Goal: Transaction & Acquisition: Purchase product/service

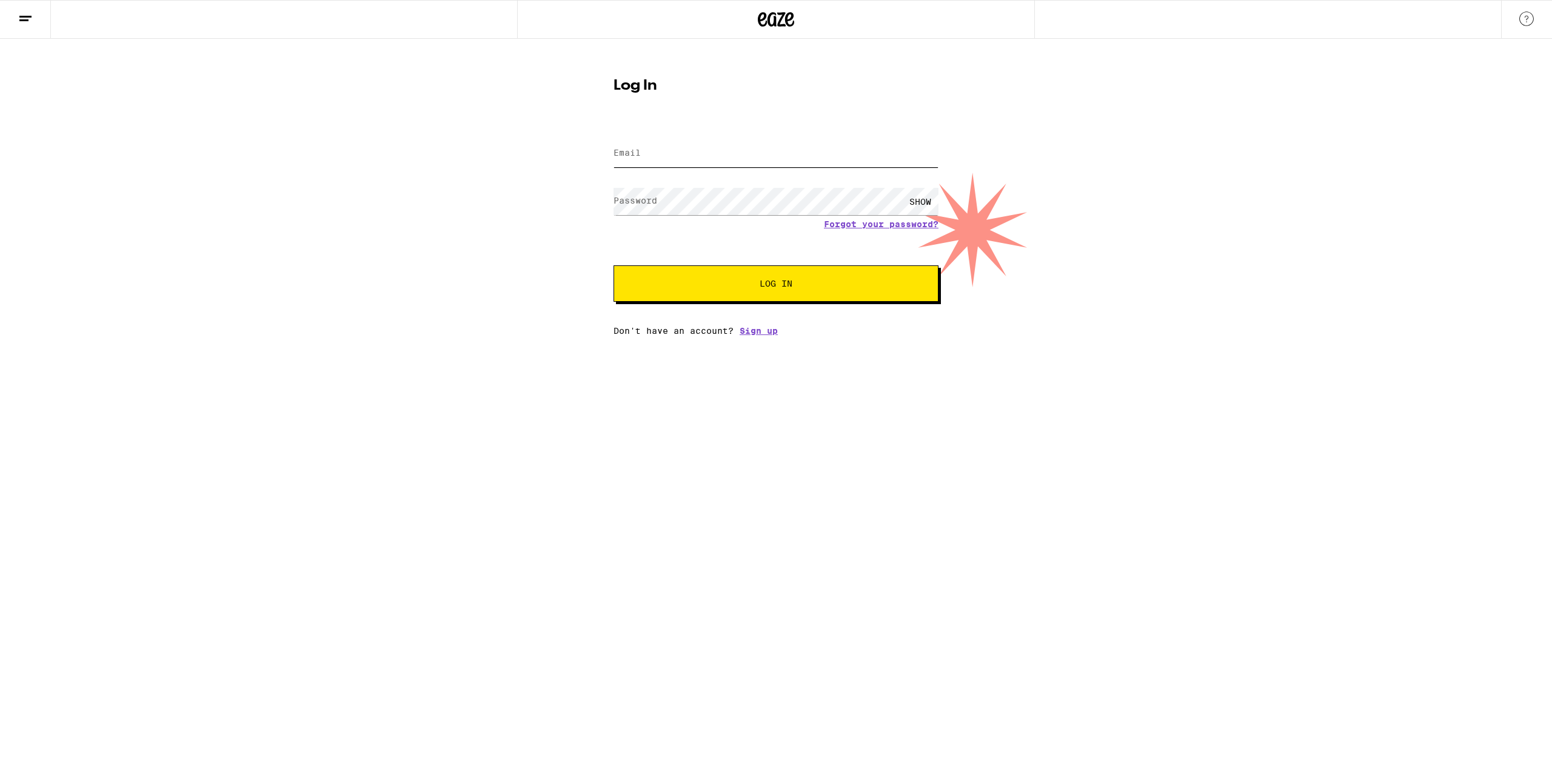
type input "[EMAIL_ADDRESS][DOMAIN_NAME]"
click at [920, 201] on div "SHOW" at bounding box center [920, 201] width 37 height 27
click at [757, 285] on span "Log In" at bounding box center [775, 283] width 226 height 8
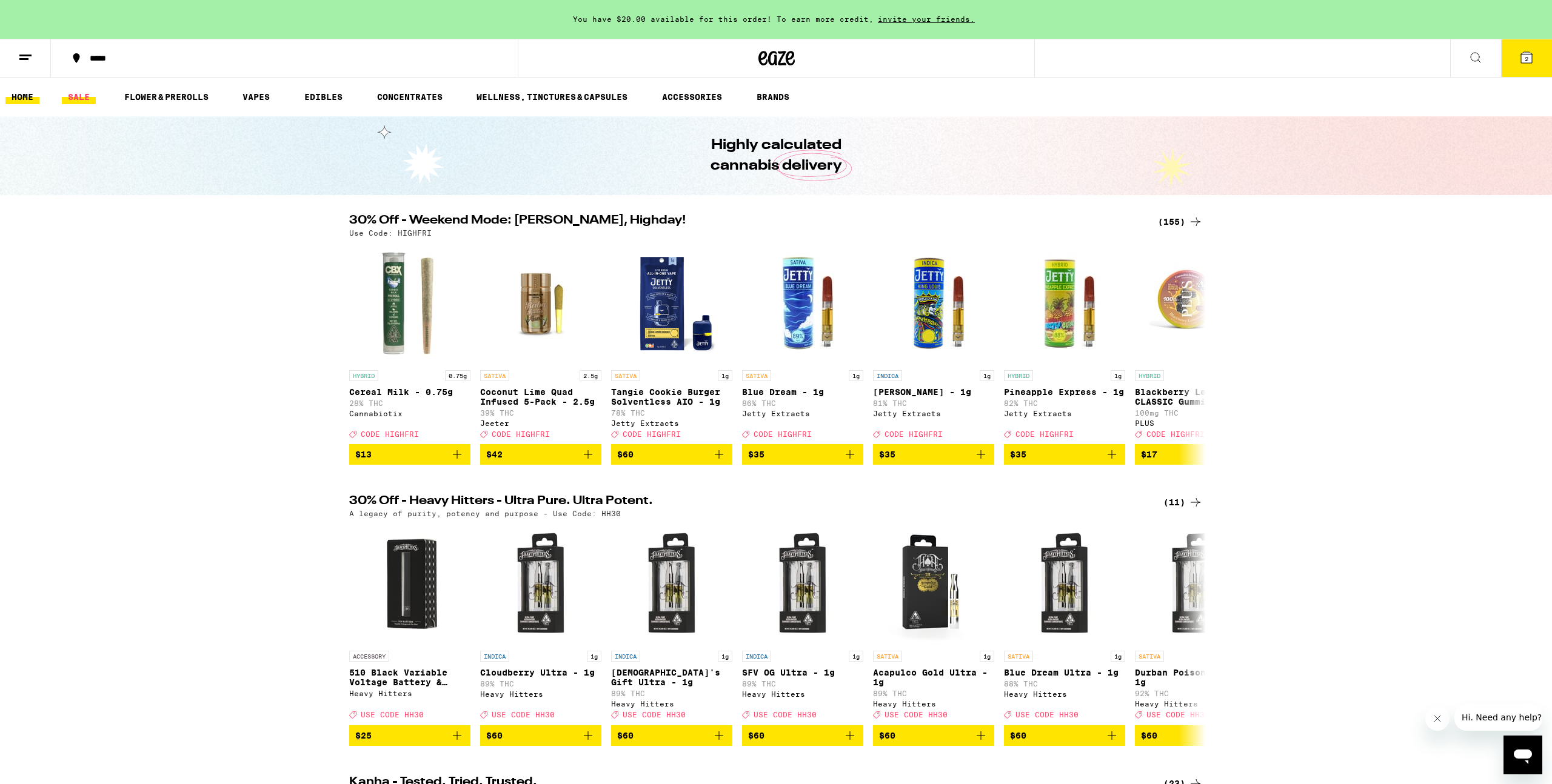
click at [79, 97] on link "SALE" at bounding box center [79, 97] width 34 height 15
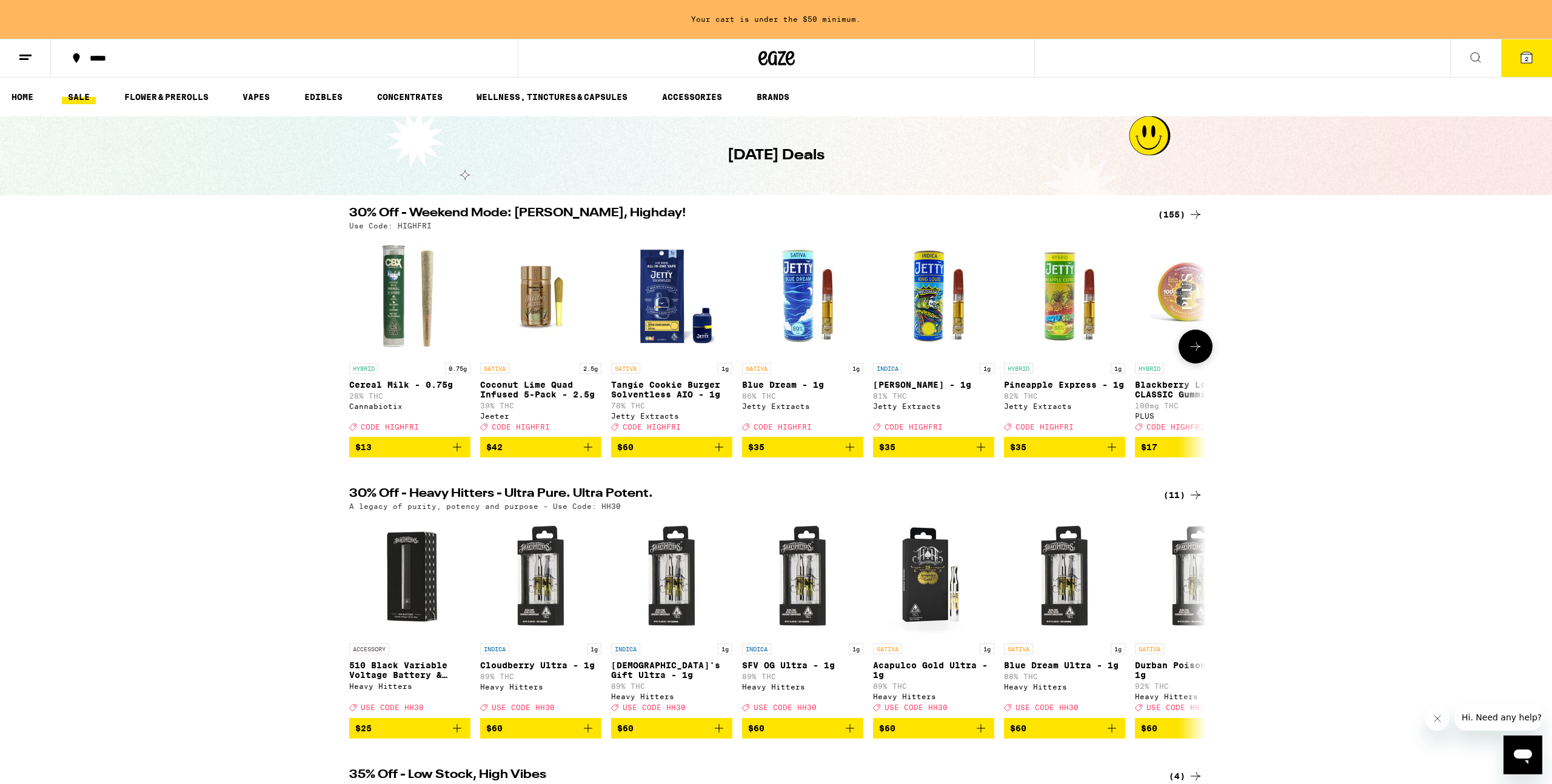
click at [920, 455] on span "$35" at bounding box center [933, 447] width 109 height 15
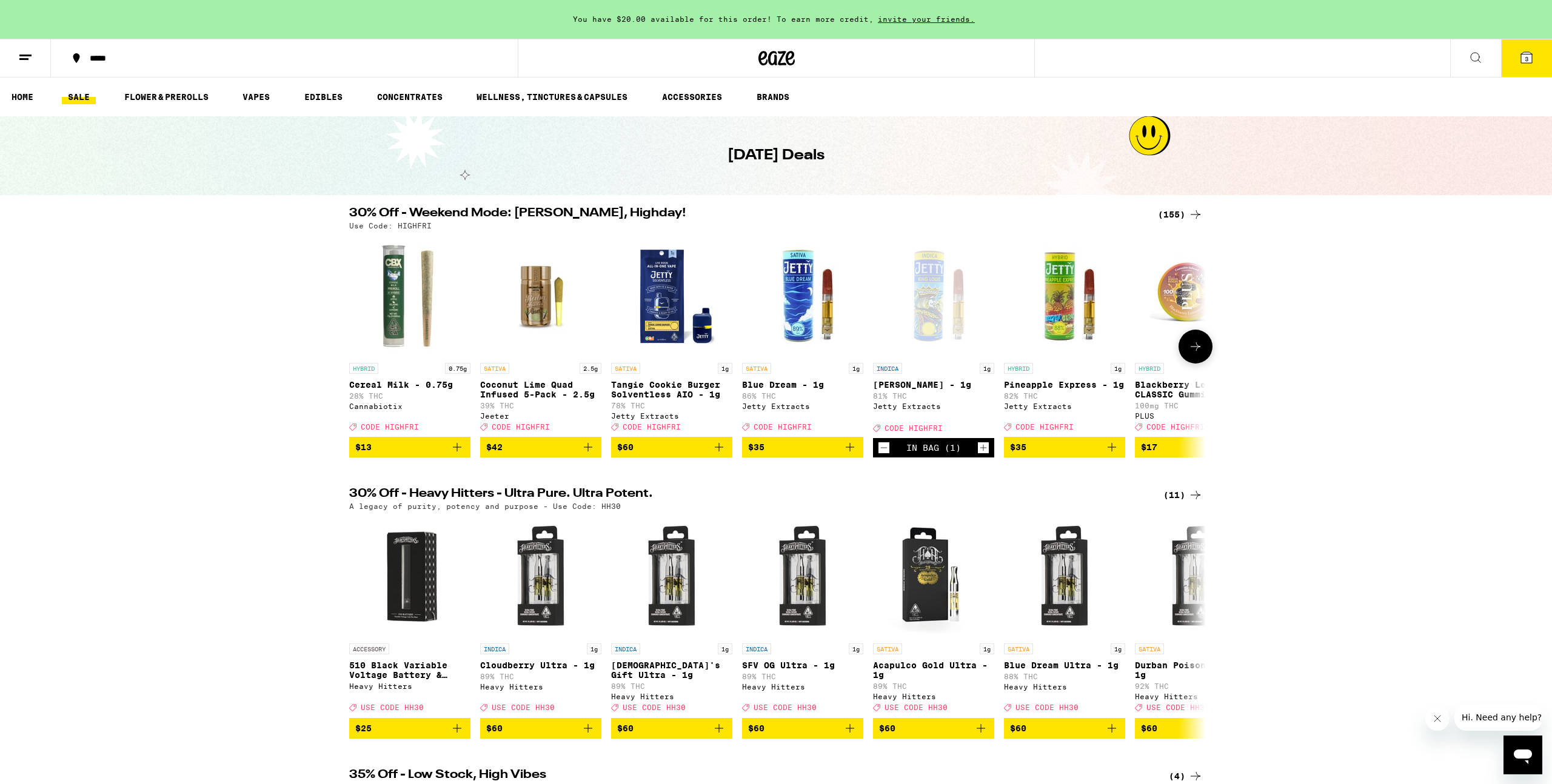
click at [776, 453] on span "$35" at bounding box center [802, 447] width 109 height 15
click at [1174, 211] on div "(155)" at bounding box center [1180, 214] width 45 height 15
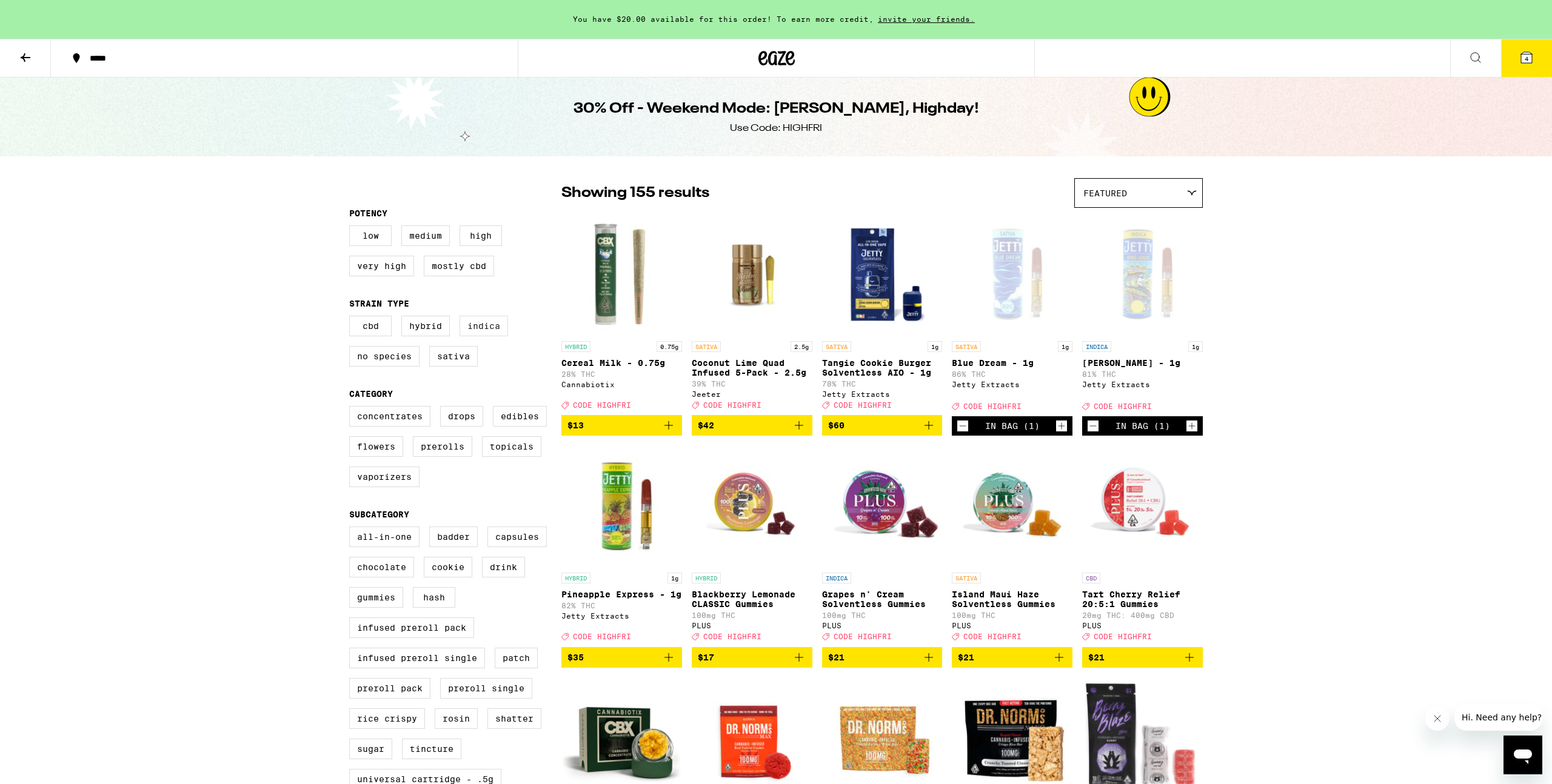
click at [480, 333] on label "Indica" at bounding box center [483, 326] width 49 height 21
click at [352, 318] on input "Indica" at bounding box center [351, 317] width 1 height 1
checkbox input "true"
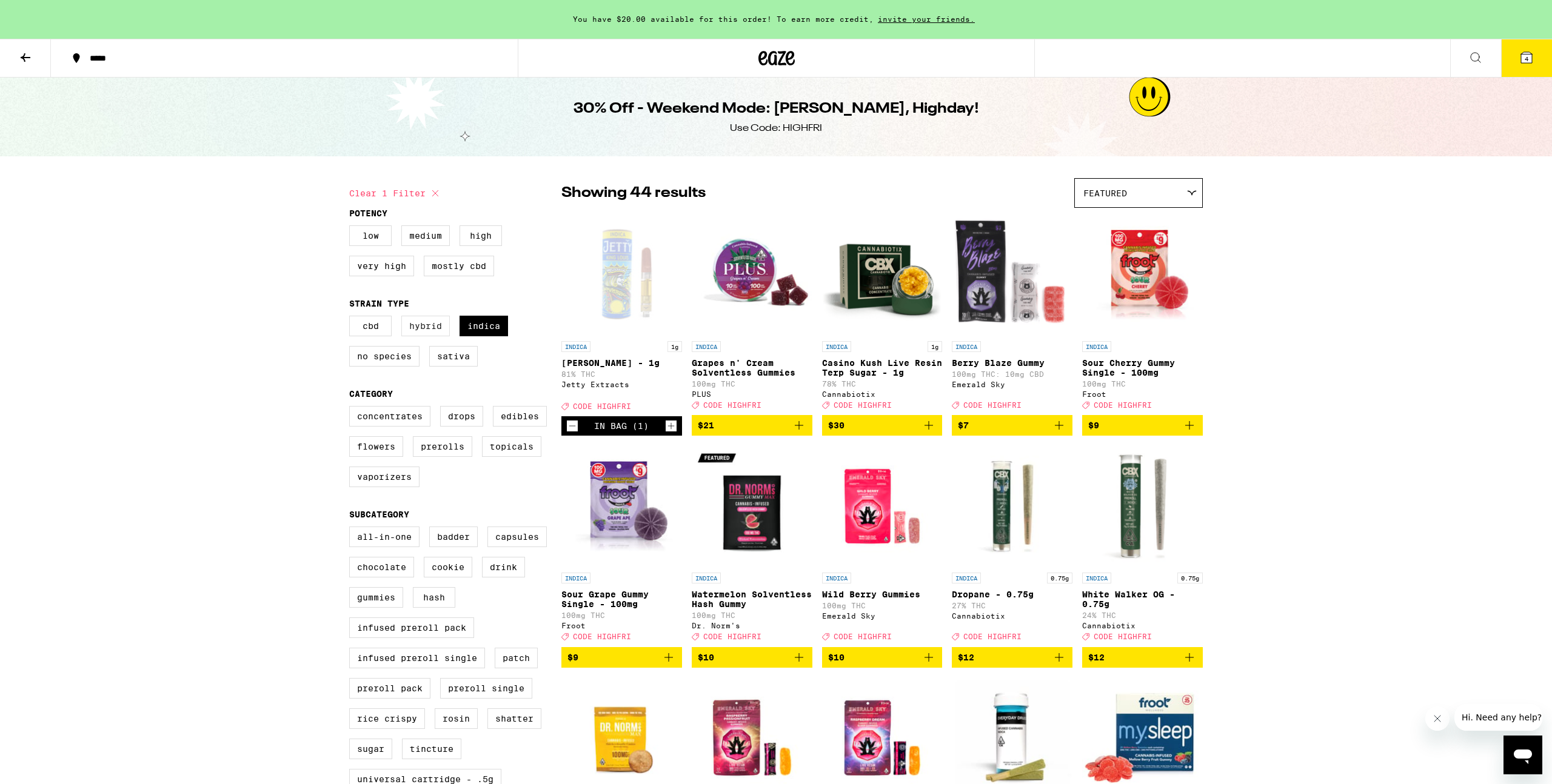
click at [425, 332] on label "Hybrid" at bounding box center [425, 326] width 49 height 21
click at [352, 318] on input "Hybrid" at bounding box center [351, 317] width 1 height 1
checkbox input "true"
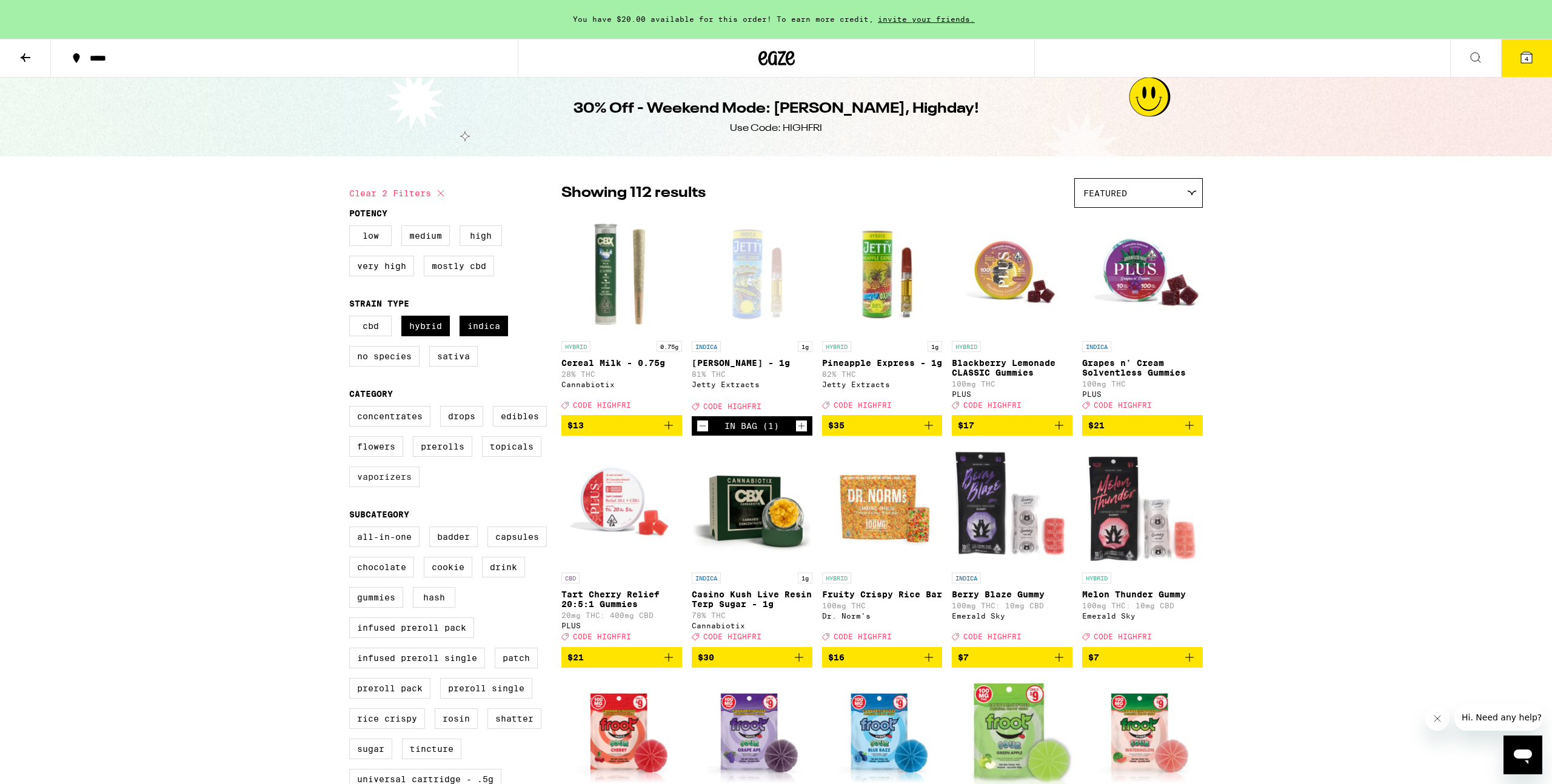
click at [381, 487] on label "Vaporizers" at bounding box center [384, 477] width 70 height 21
click at [352, 409] on input "Vaporizers" at bounding box center [351, 408] width 1 height 1
checkbox input "true"
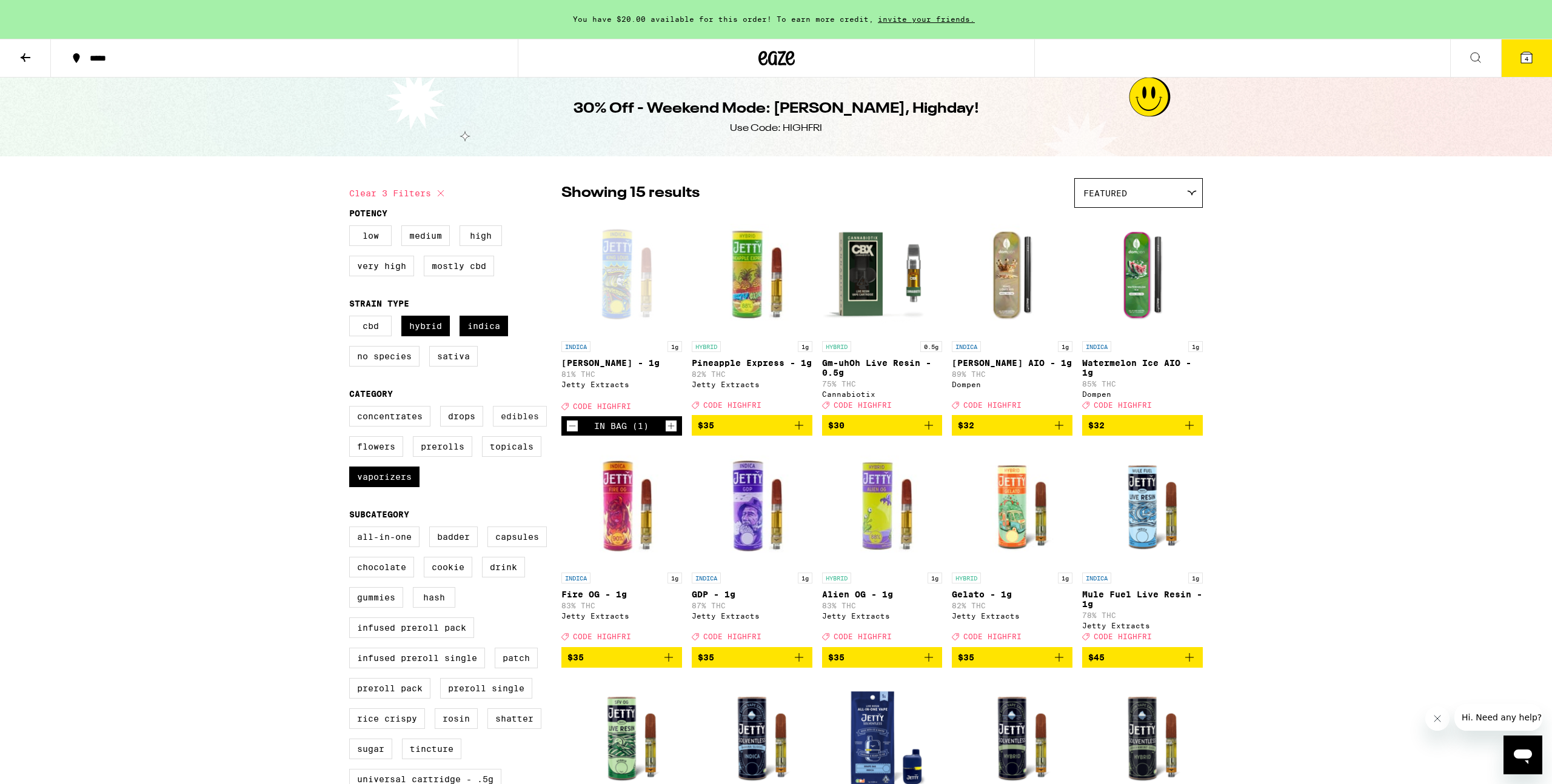
click at [518, 426] on label "Edibles" at bounding box center [520, 416] width 54 height 21
click at [352, 409] on input "Edibles" at bounding box center [351, 408] width 1 height 1
checkbox input "true"
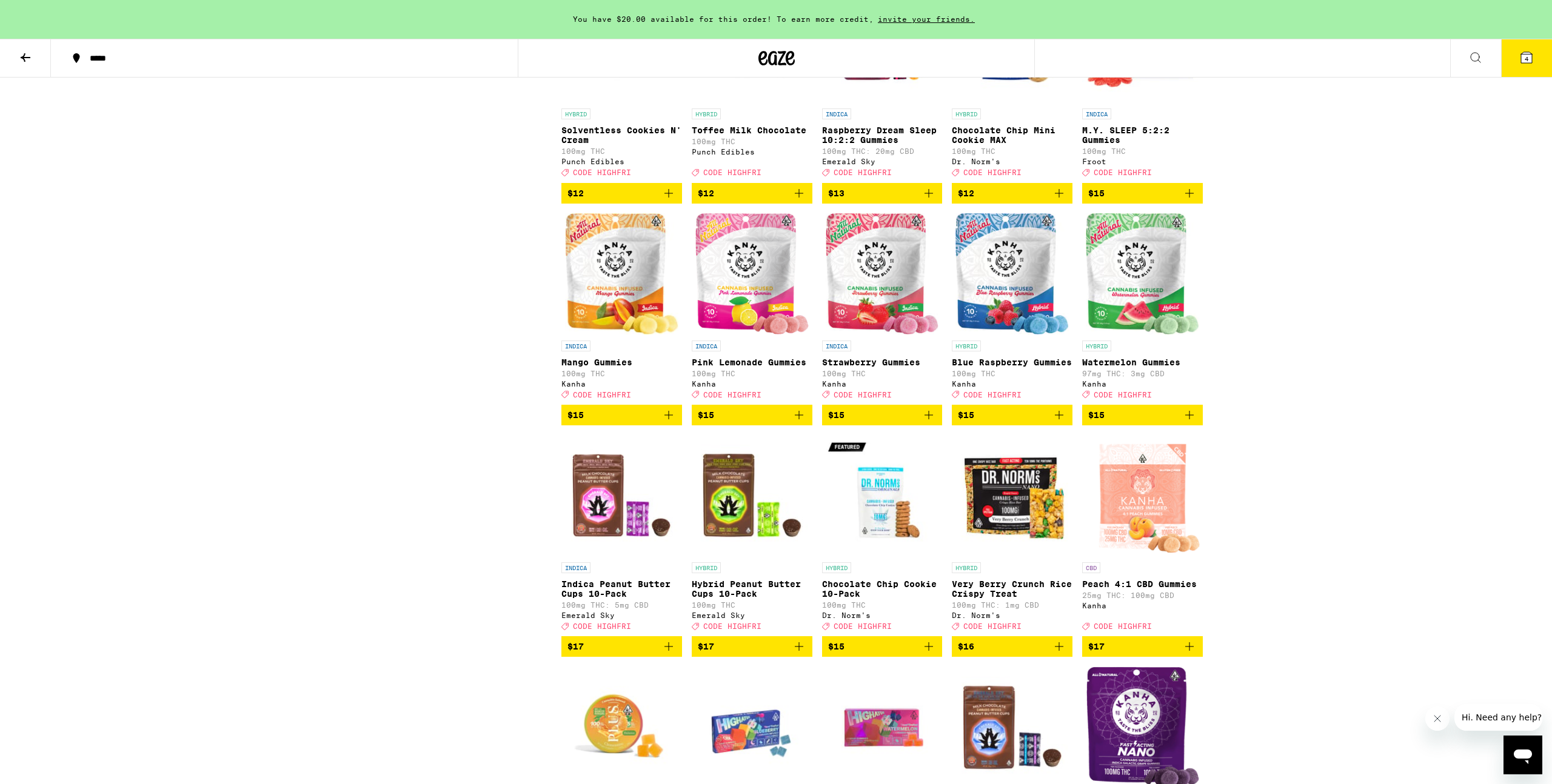
scroll to position [1393, 0]
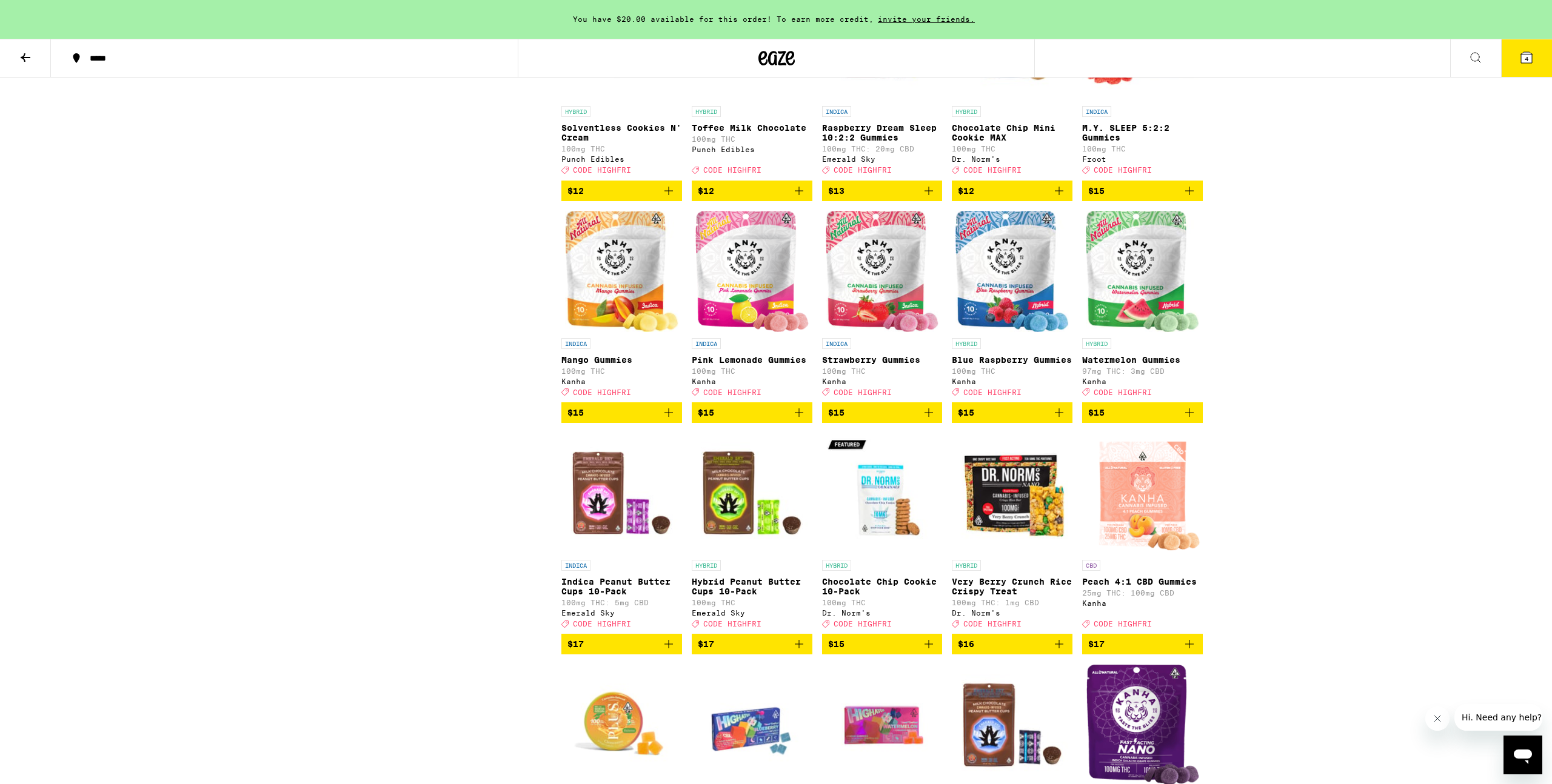
click at [615, 420] on span "$15" at bounding box center [621, 412] width 109 height 15
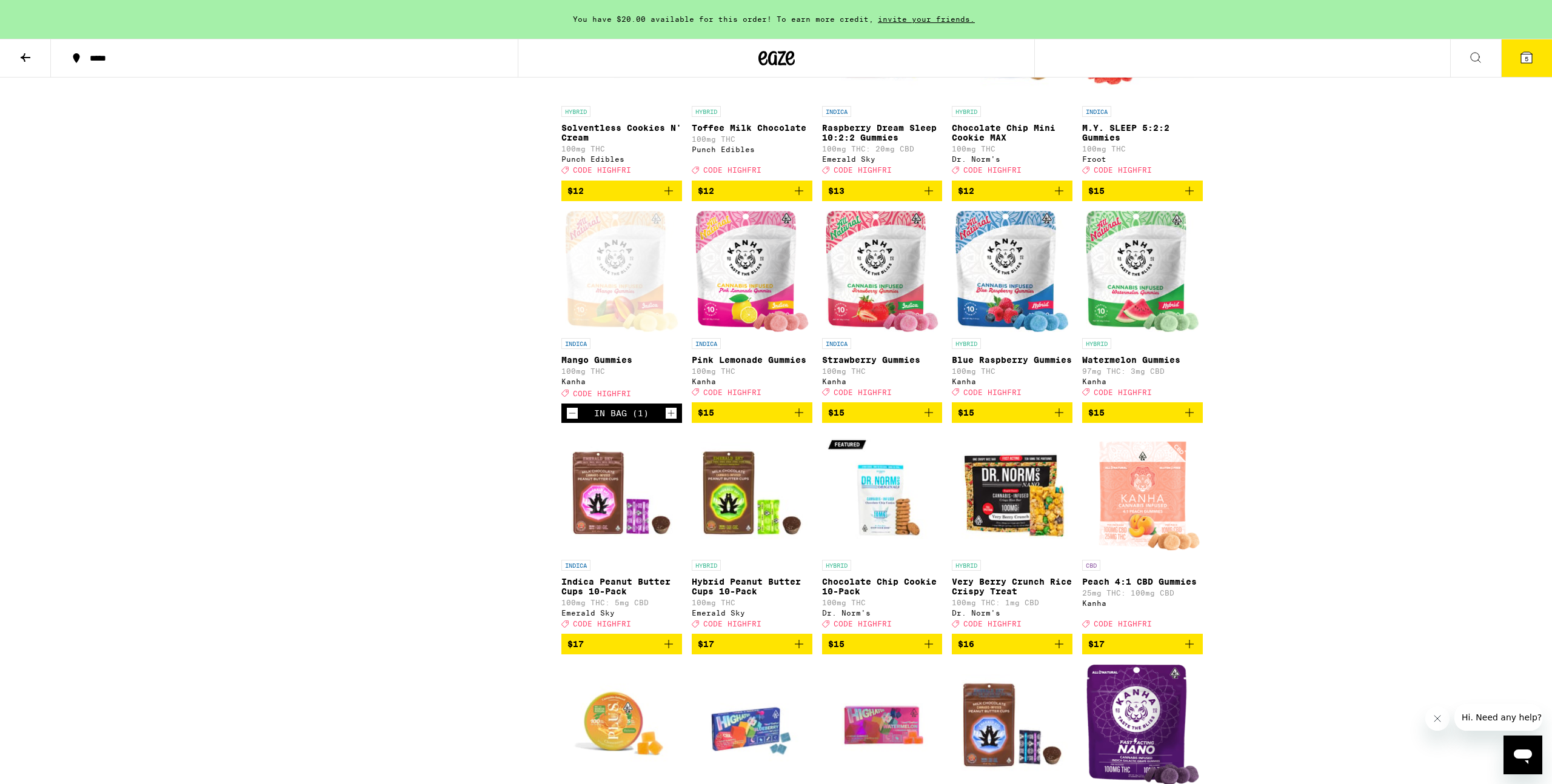
click at [859, 420] on span "$15" at bounding box center [882, 412] width 109 height 15
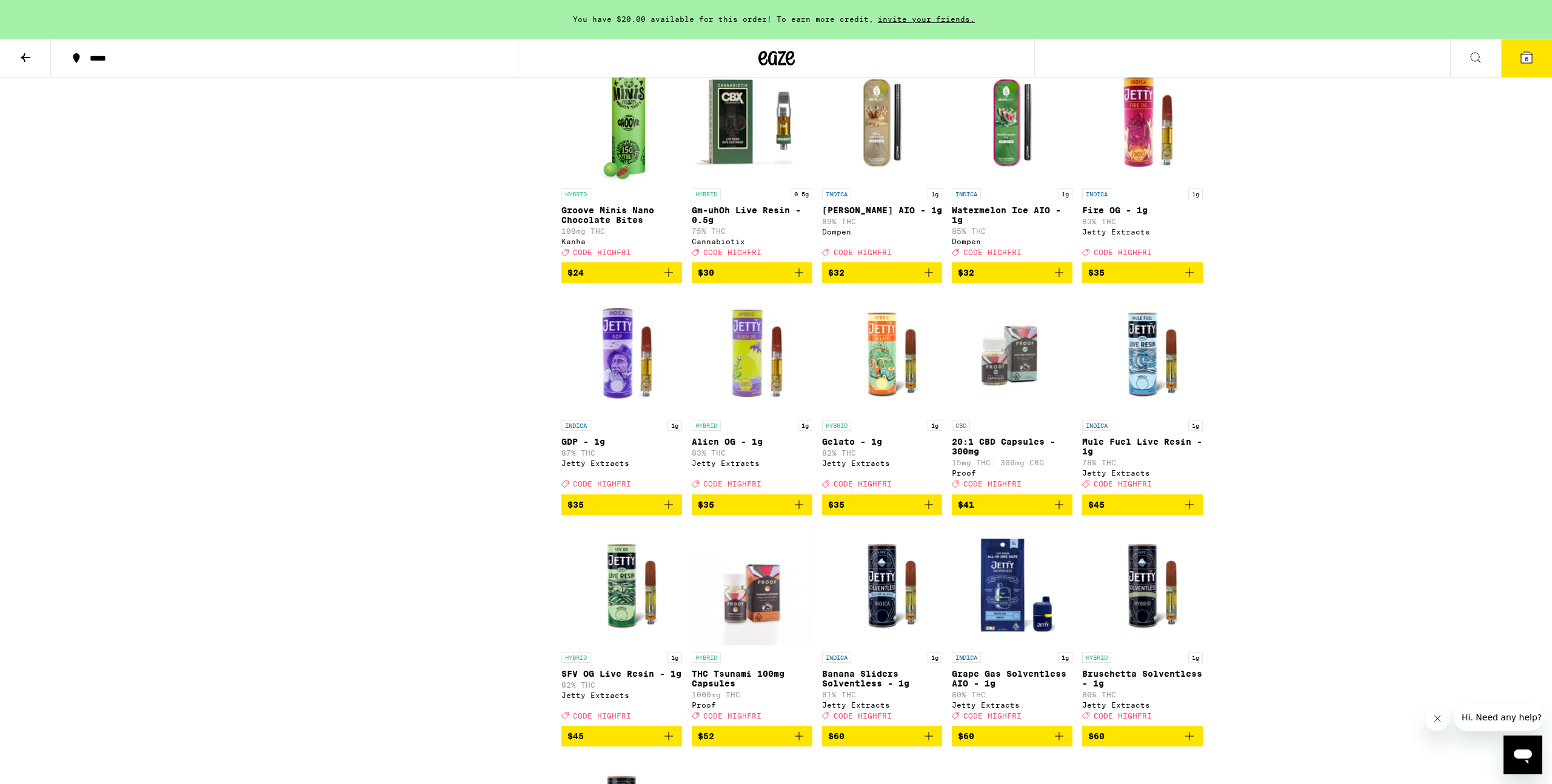
scroll to position [2925, 0]
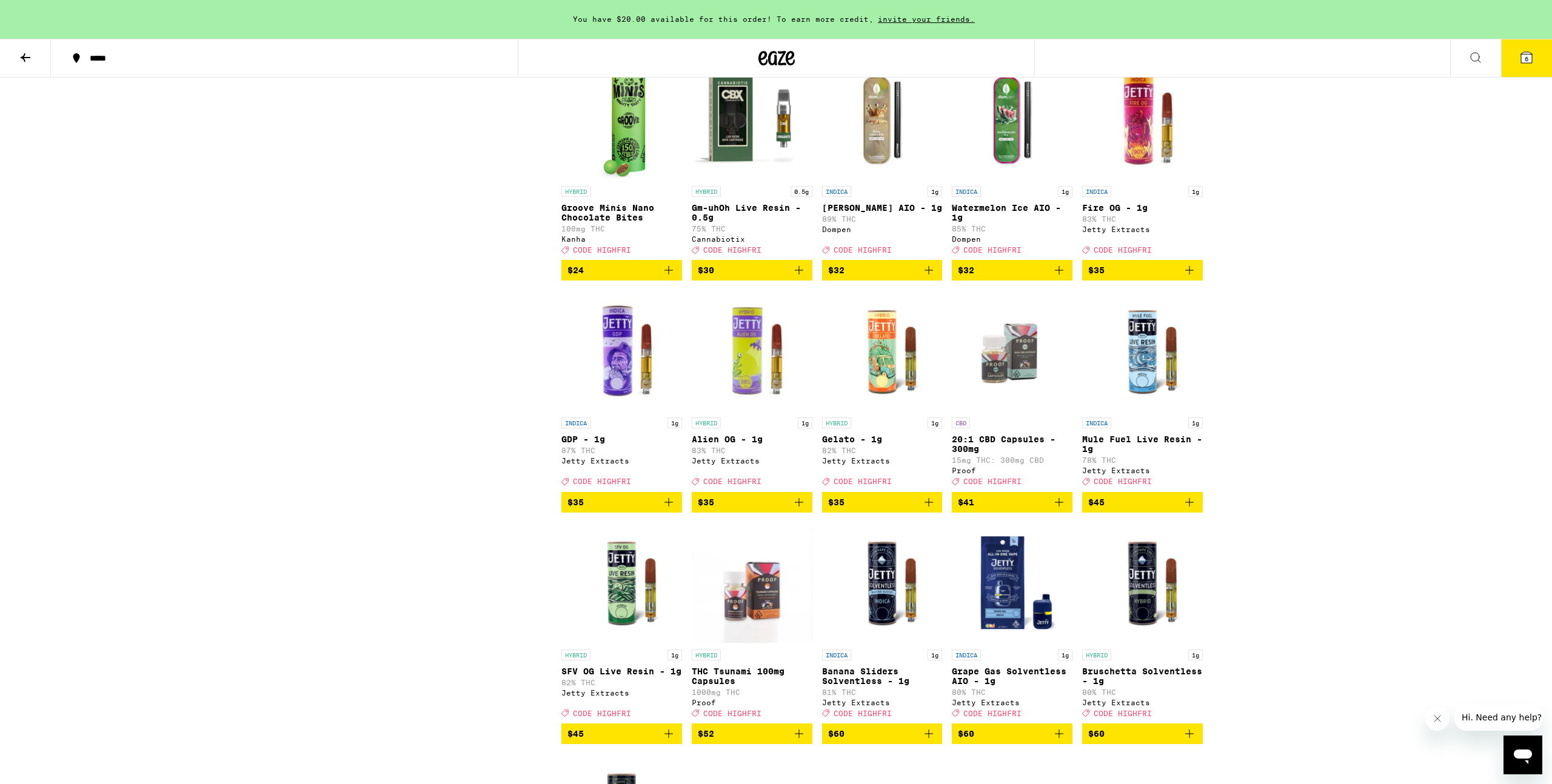
click at [599, 510] on span "$35" at bounding box center [621, 502] width 109 height 15
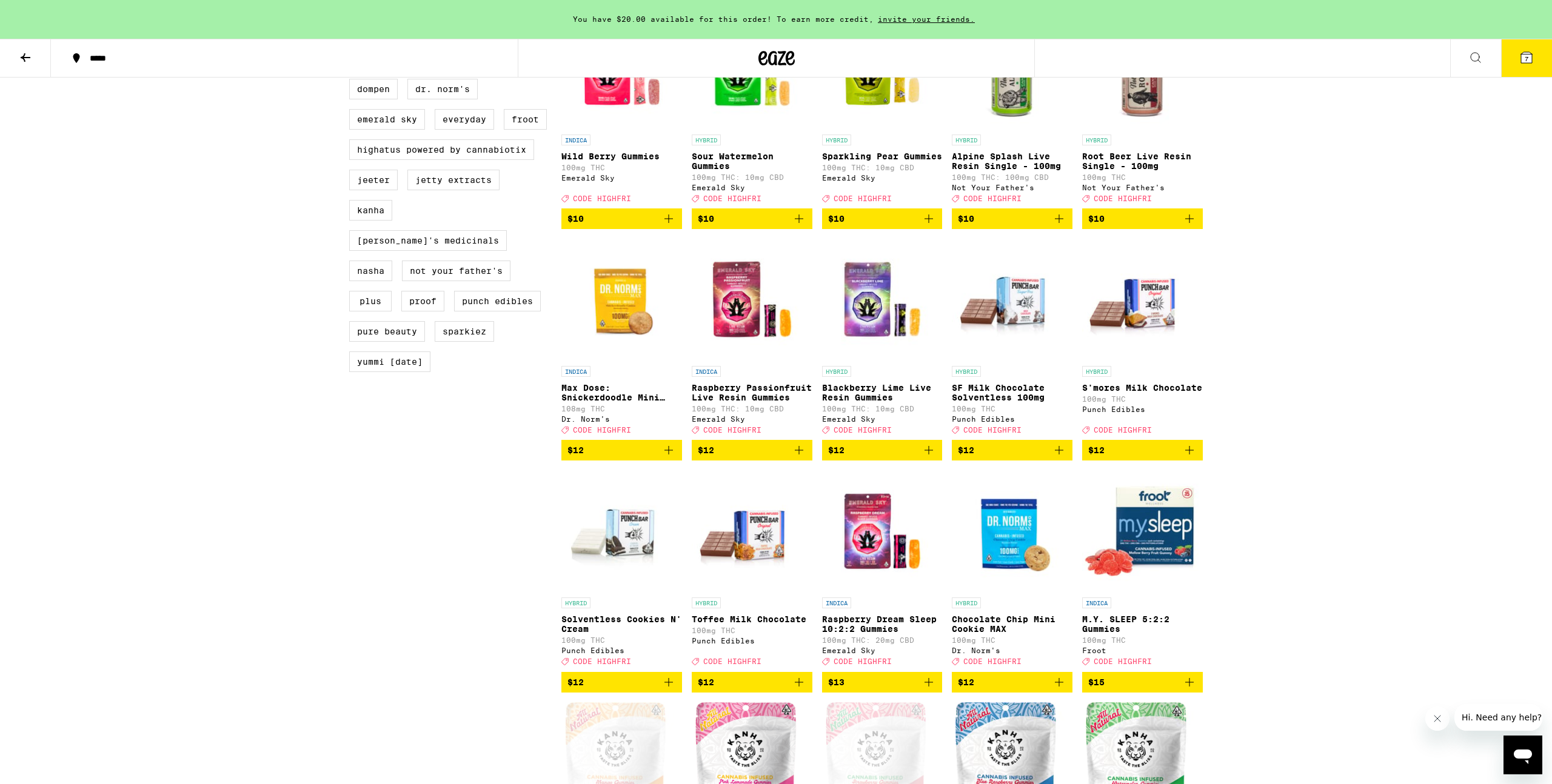
scroll to position [901, 0]
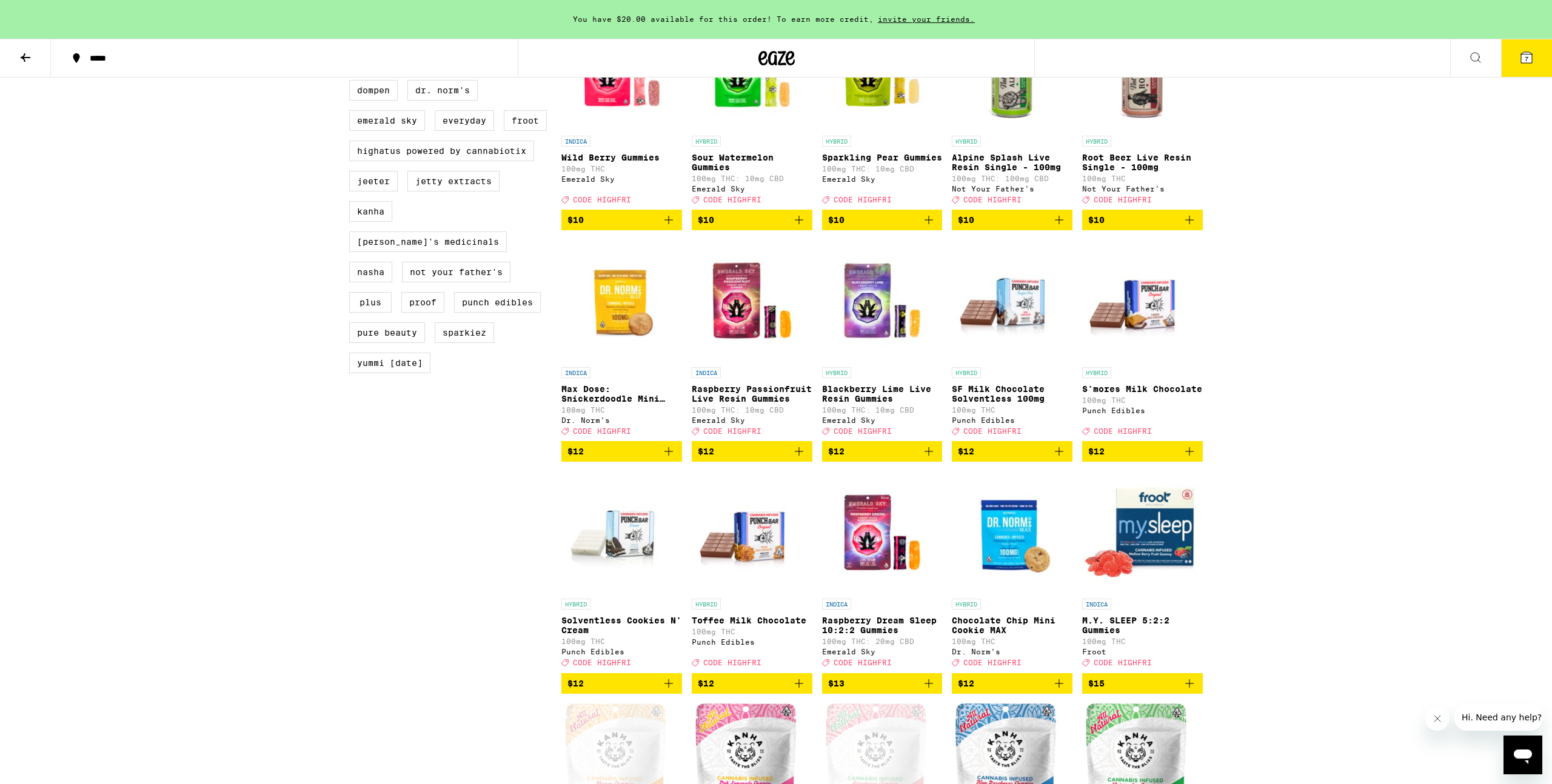
click at [1530, 61] on icon at bounding box center [1526, 57] width 11 height 11
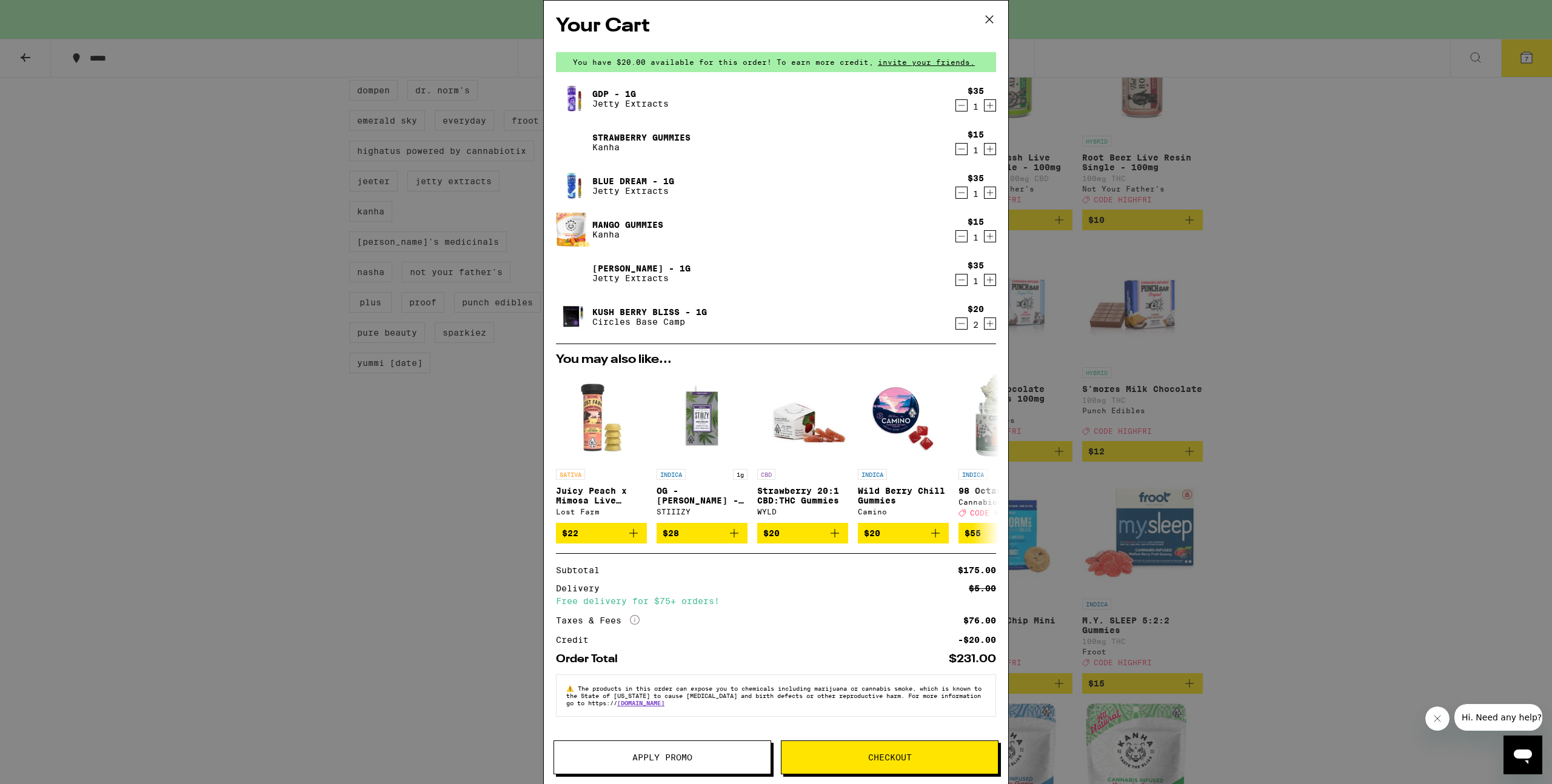
click at [673, 756] on span "Apply Promo" at bounding box center [662, 757] width 60 height 8
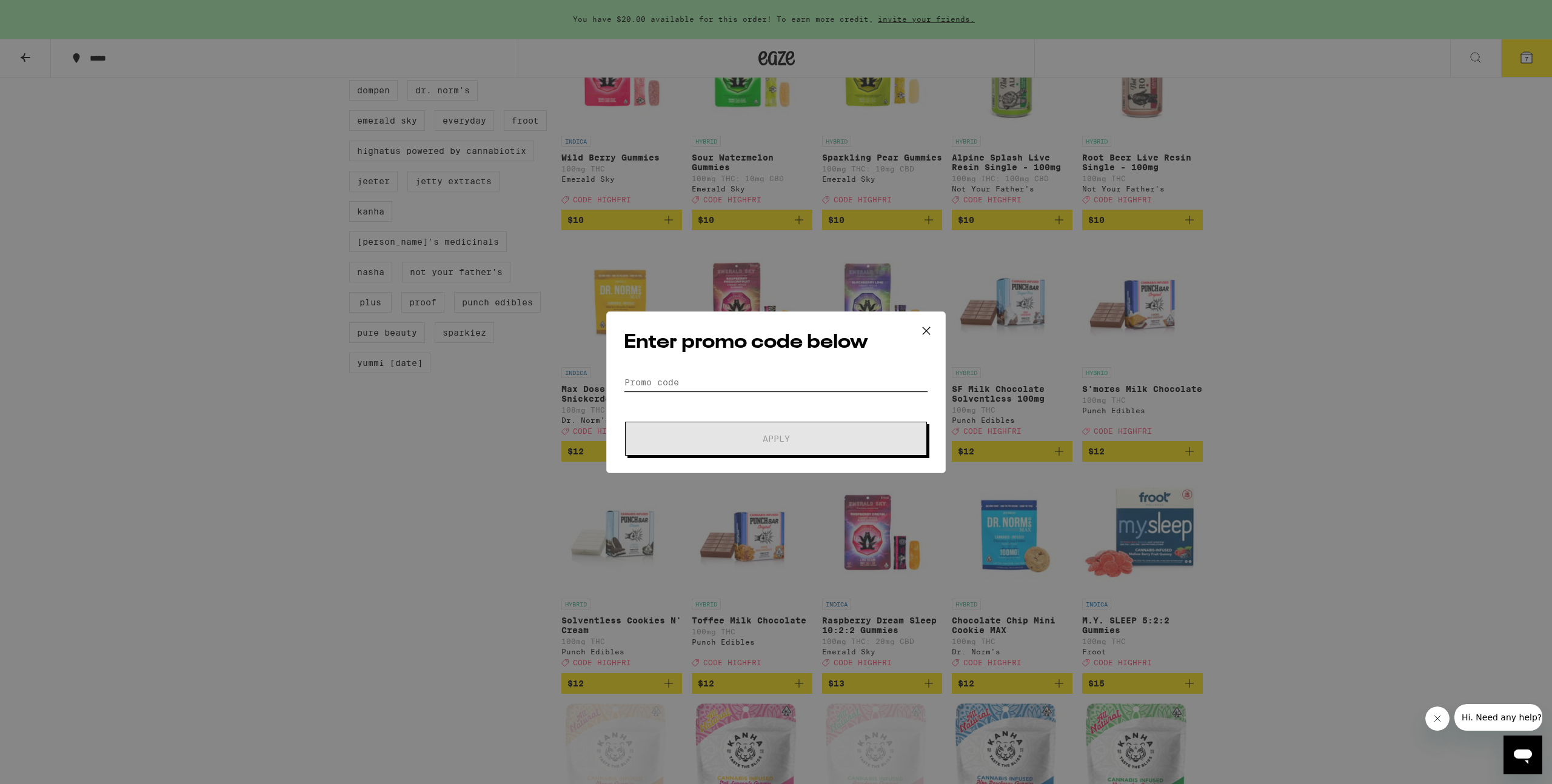
click at [695, 378] on input "Promo Code" at bounding box center [776, 382] width 304 height 18
type input "highfri"
click at [778, 440] on span "Apply" at bounding box center [776, 438] width 27 height 8
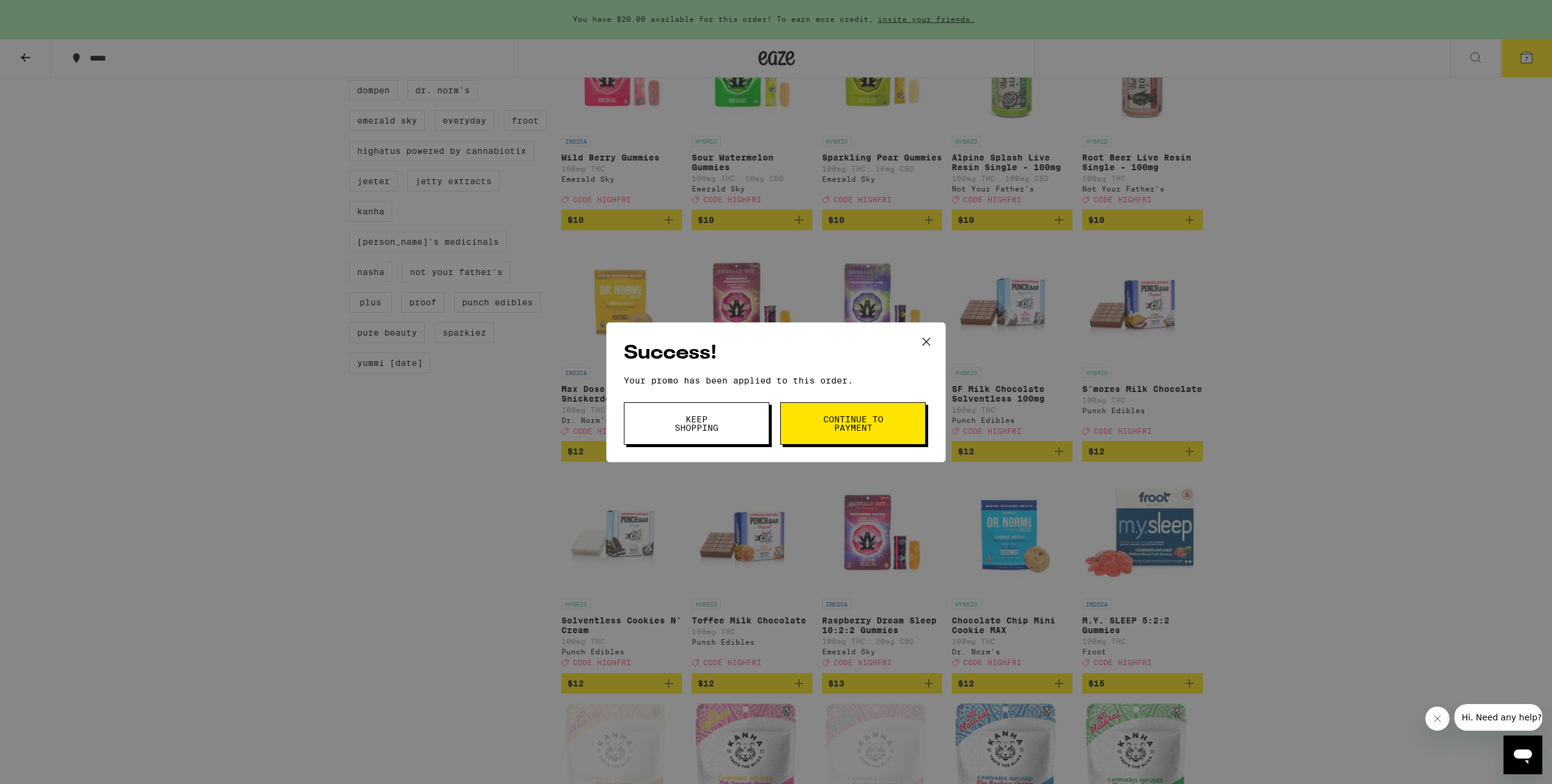
click at [816, 424] on button "Continue to payment" at bounding box center [853, 423] width 146 height 42
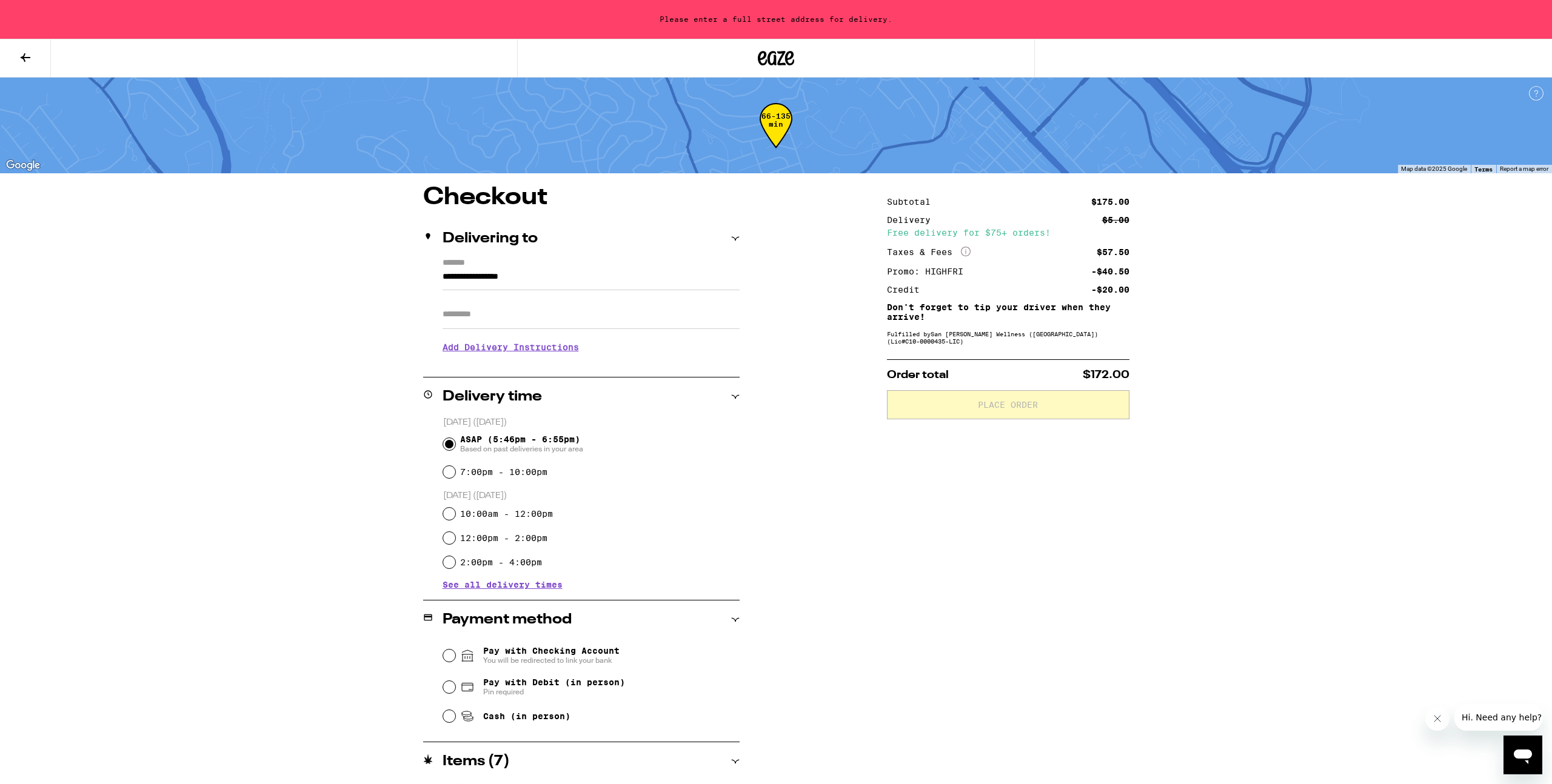
click at [753, 16] on div "Please enter a full street address for delivery." at bounding box center [776, 19] width 1552 height 38
click at [21, 55] on icon at bounding box center [25, 57] width 15 height 15
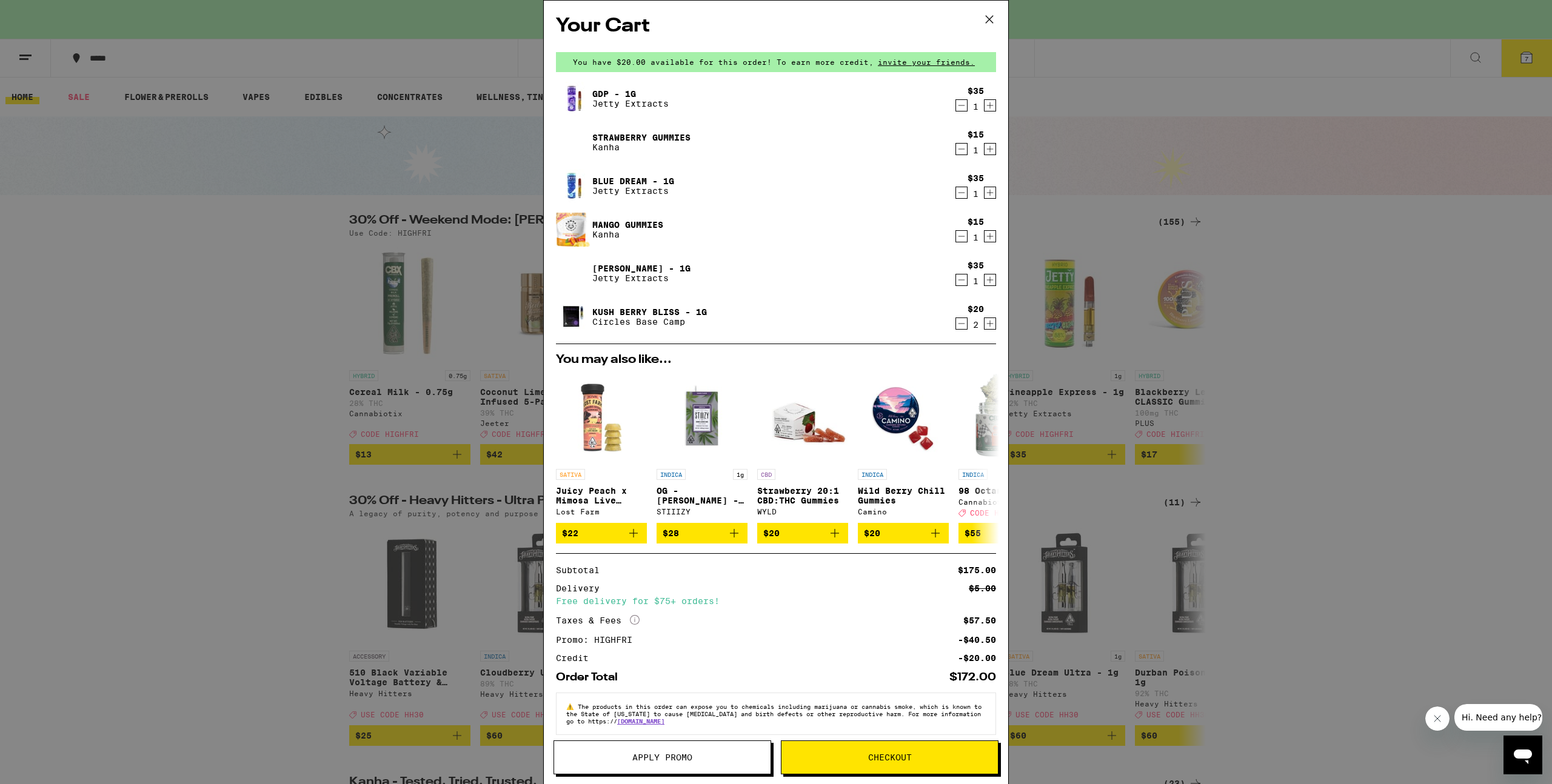
click at [961, 321] on icon "Decrement" at bounding box center [961, 324] width 11 height 15
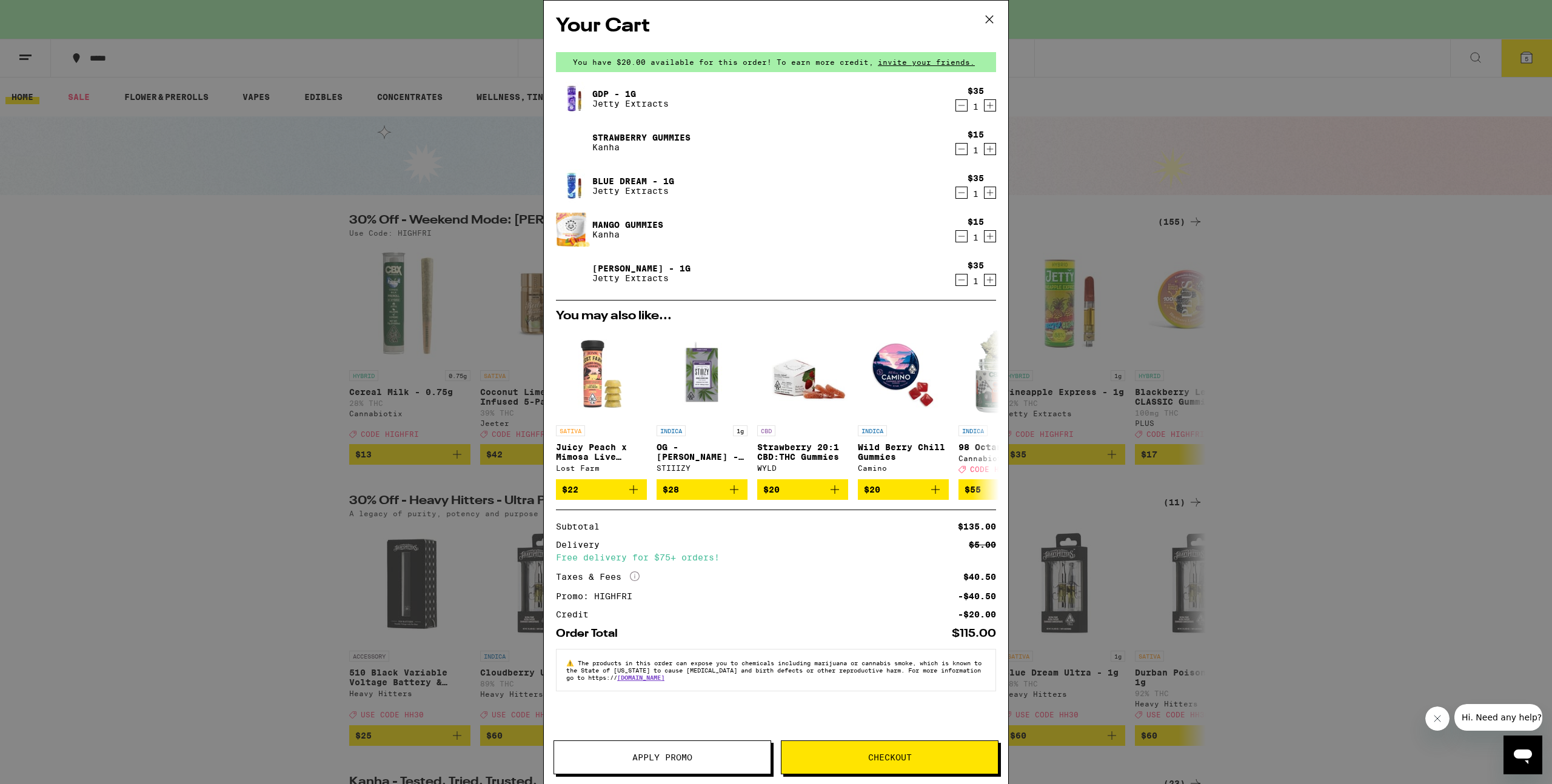
click at [961, 149] on icon "Decrement" at bounding box center [961, 149] width 11 height 15
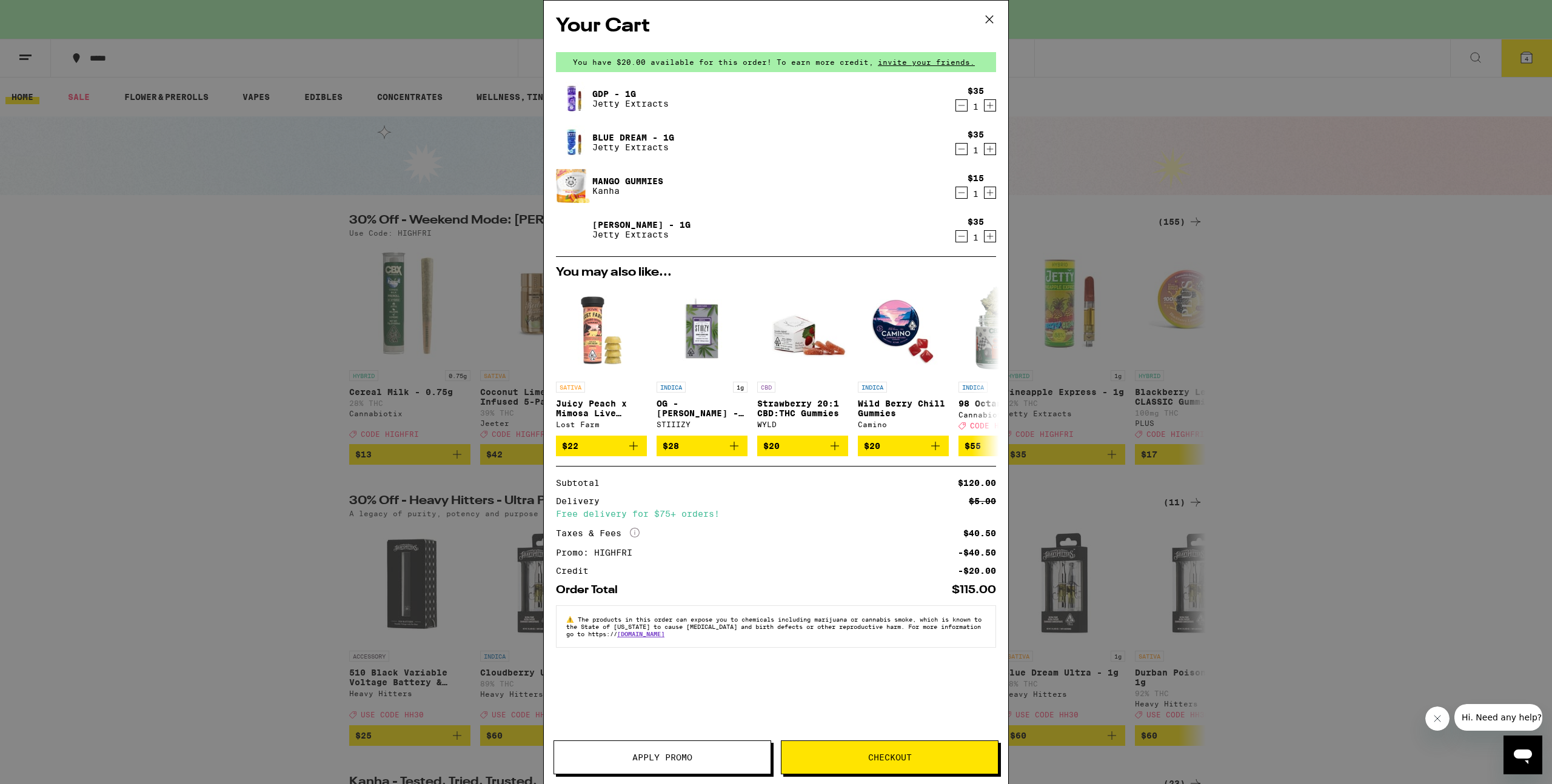
click at [886, 756] on span "Checkout" at bounding box center [890, 757] width 44 height 8
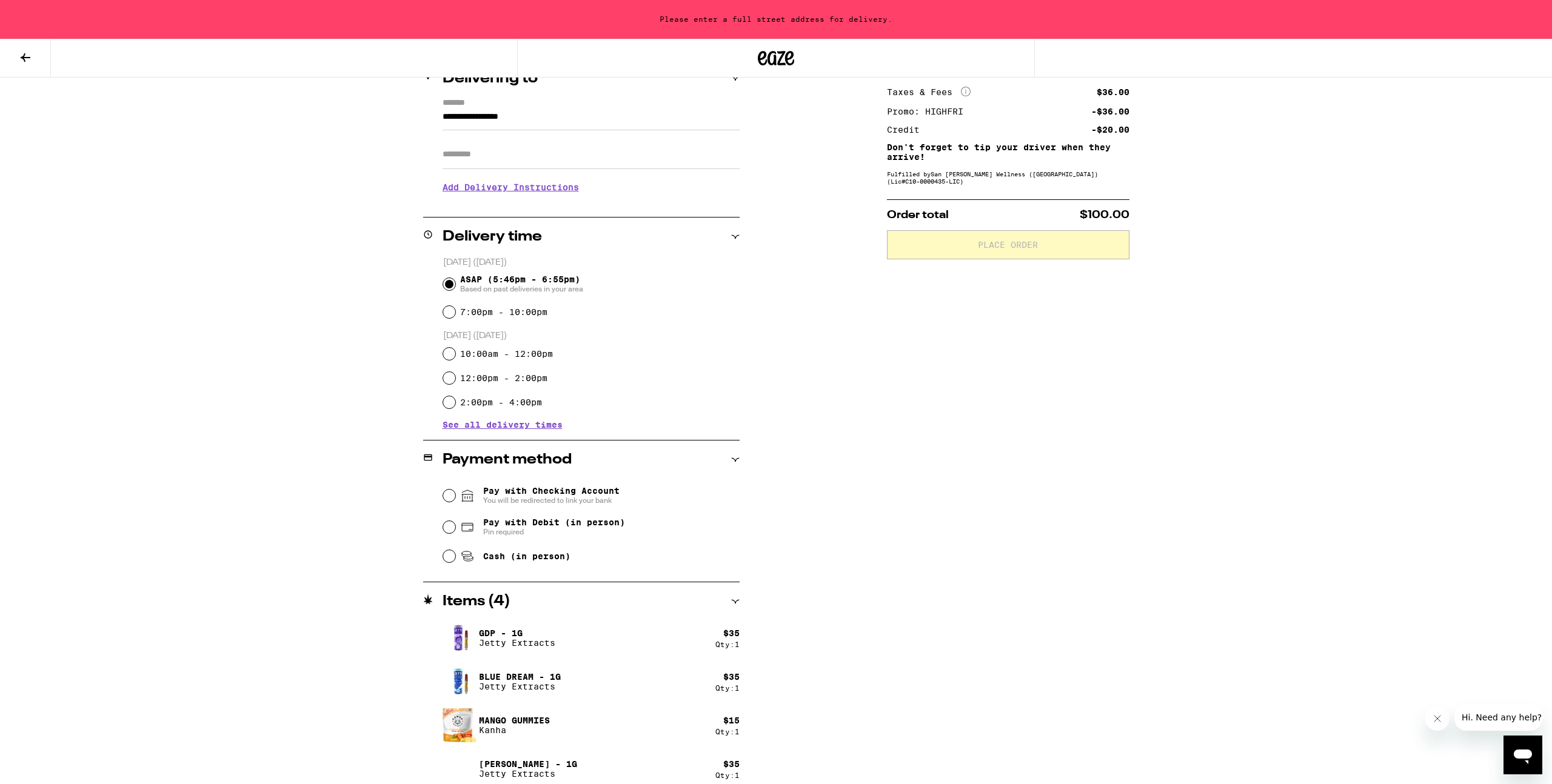
scroll to position [172, 0]
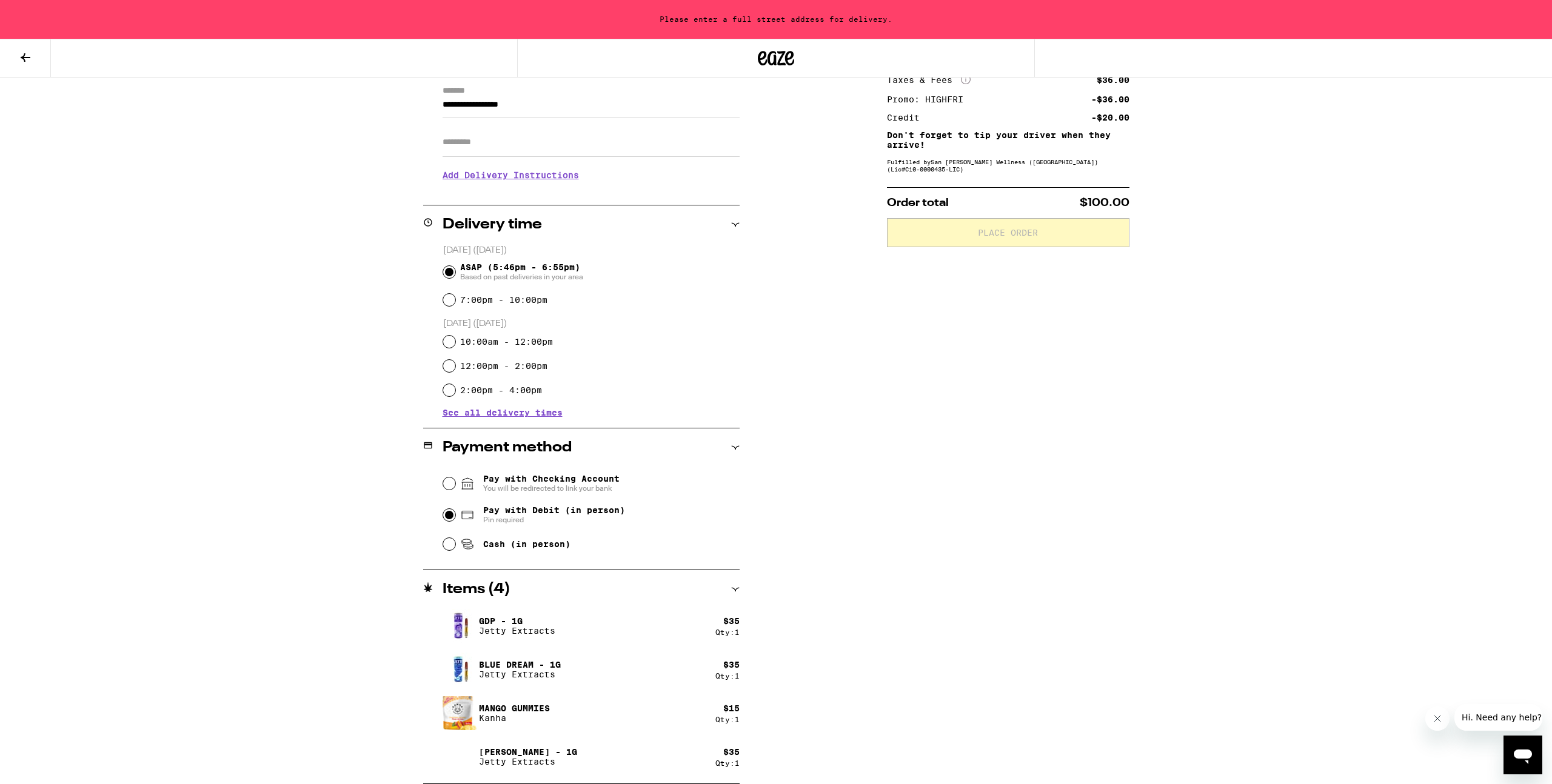
click at [449, 518] on input "Pay with Debit (in person) Pin required" at bounding box center [449, 515] width 12 height 12
radio input "true"
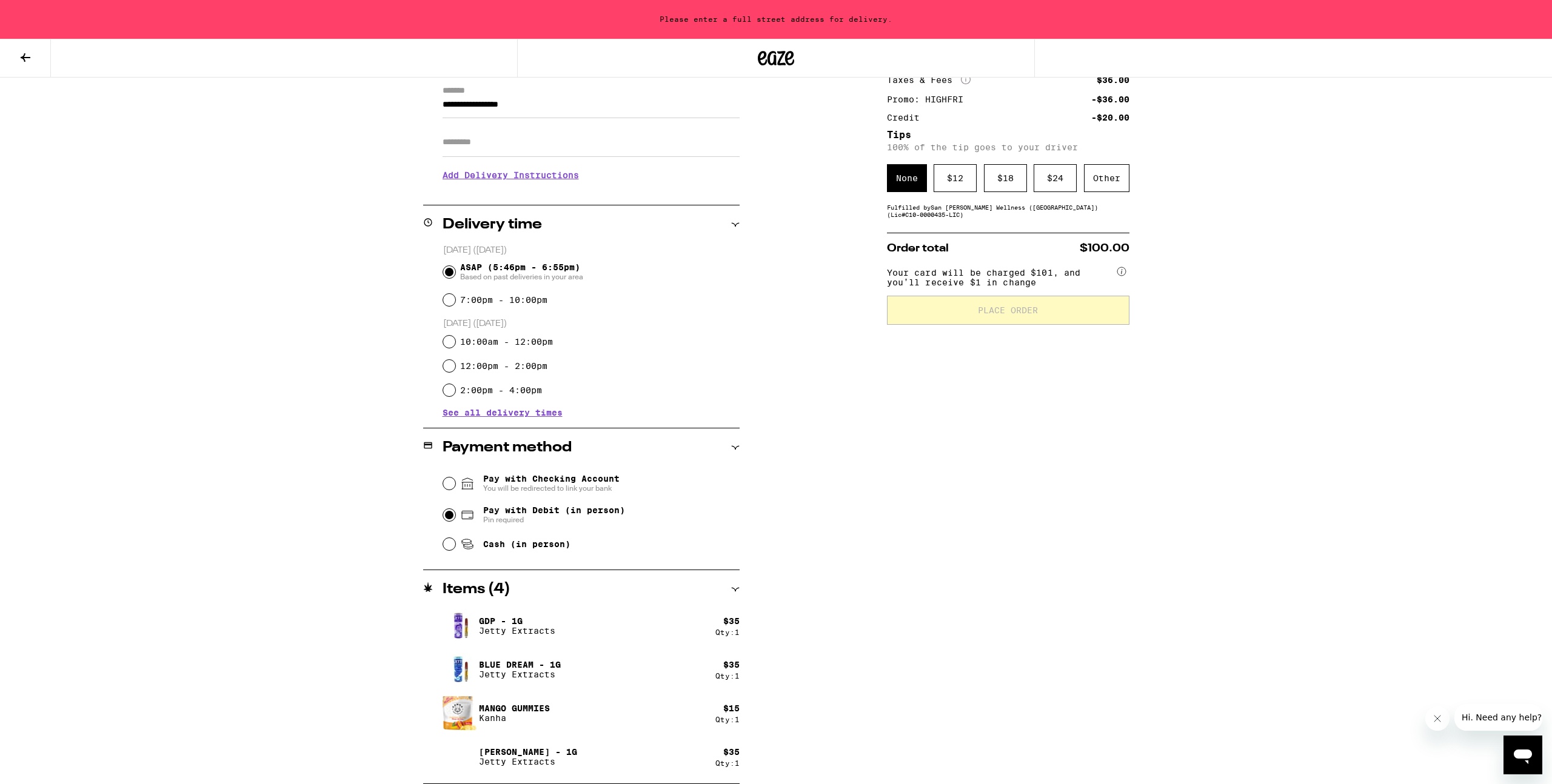
scroll to position [0, 0]
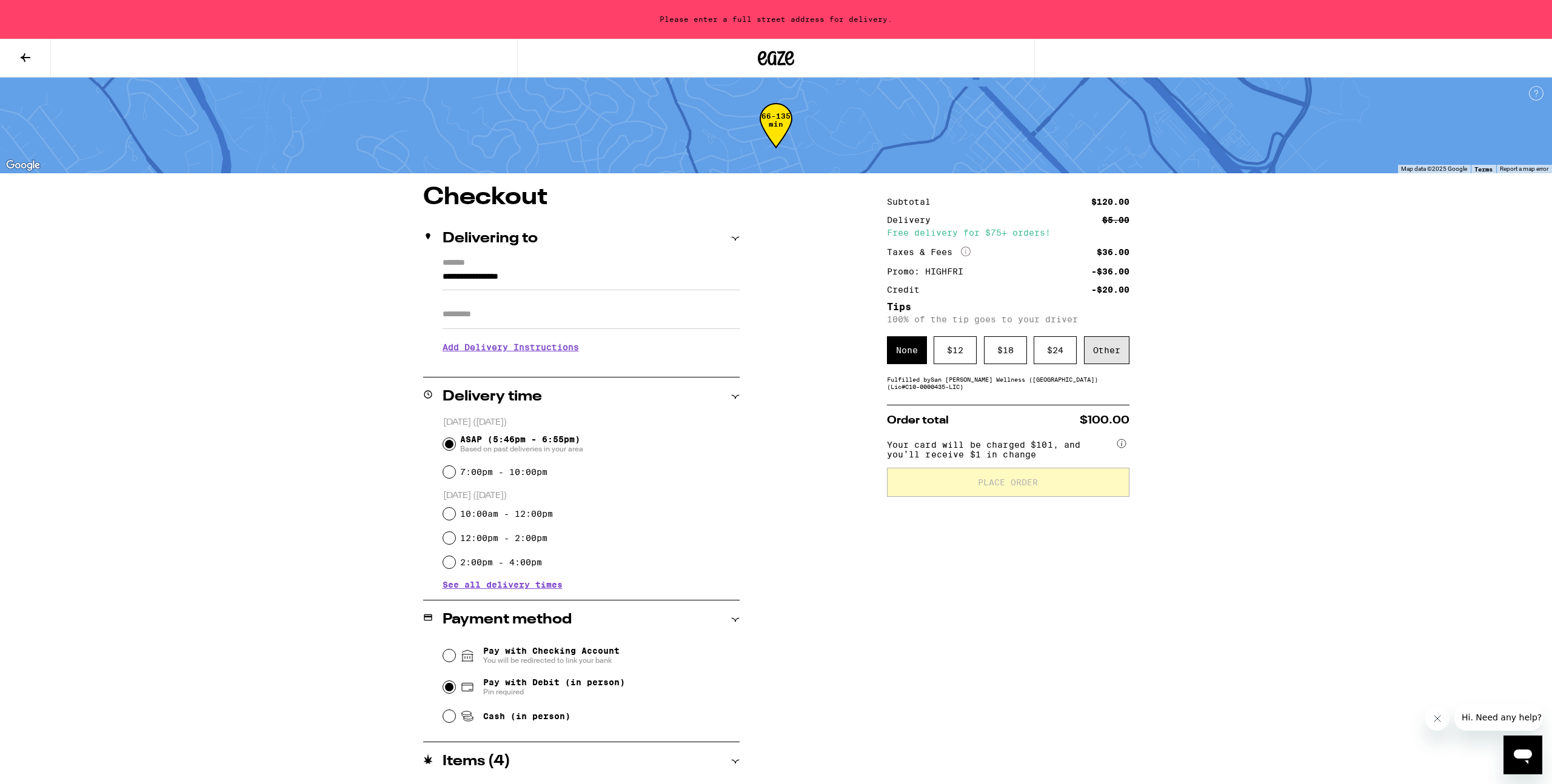
click at [1112, 351] on div "Other" at bounding box center [1107, 350] width 45 height 28
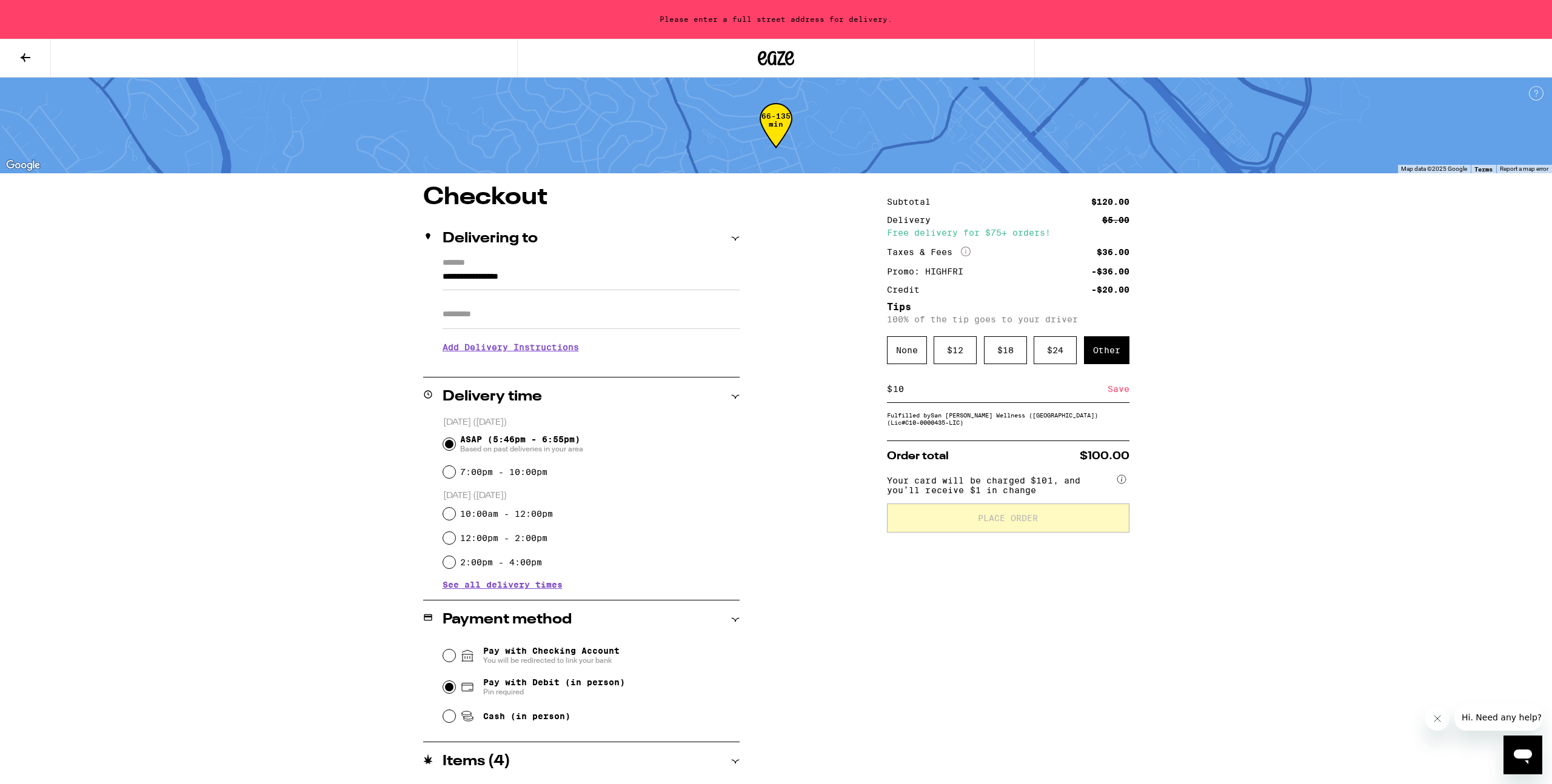
type input "10"
click at [835, 462] on div "**********" at bounding box center [776, 571] width 873 height 771
click at [1115, 392] on div "Save" at bounding box center [1118, 389] width 22 height 26
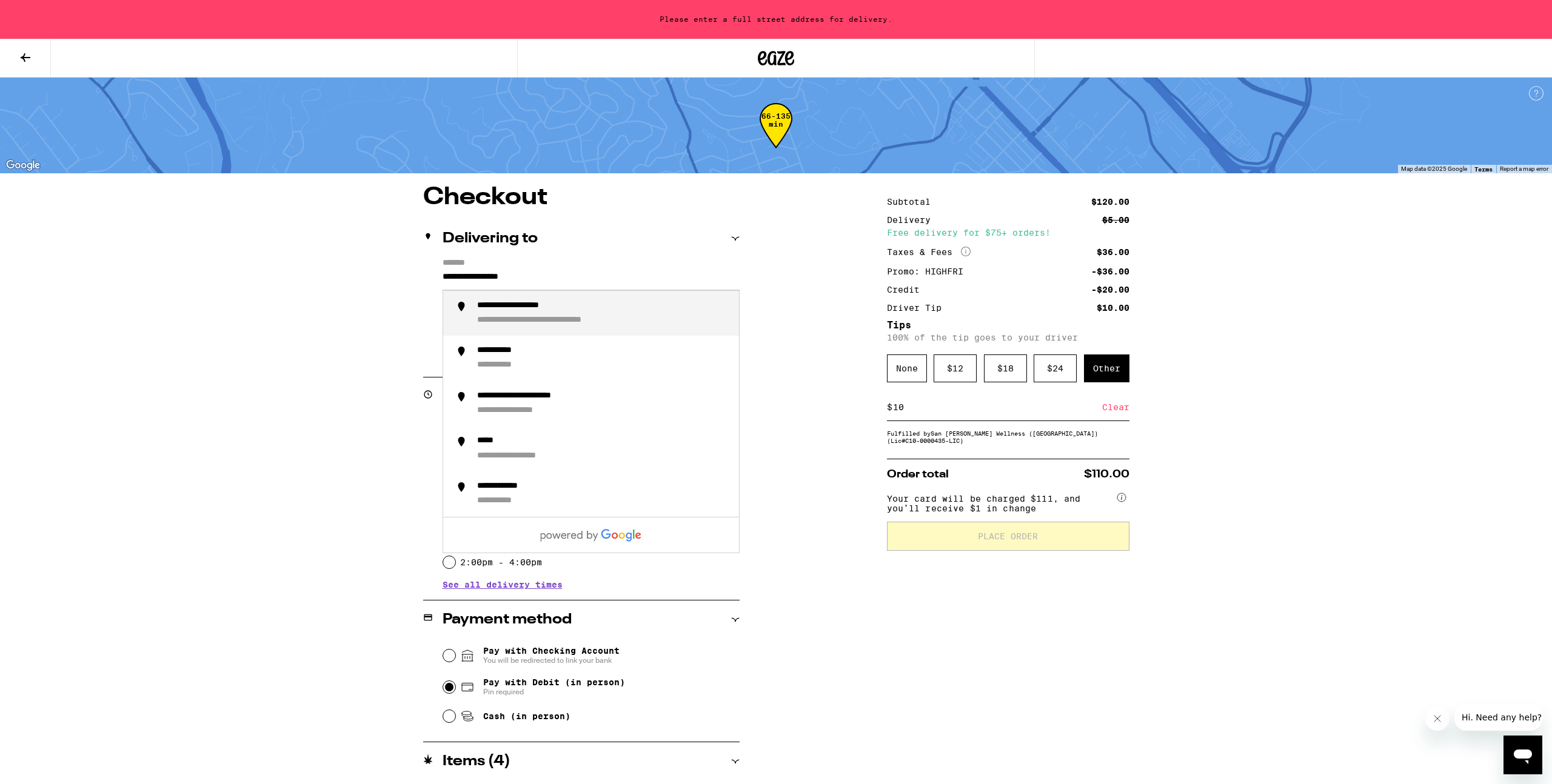
drag, startPoint x: 556, startPoint y: 279, endPoint x: 420, endPoint y: 271, distance: 136.2
click at [420, 271] on div "**********" at bounding box center [776, 571] width 873 height 771
drag, startPoint x: 562, startPoint y: 312, endPoint x: 506, endPoint y: 317, distance: 56.2
click at [561, 312] on div "**********" at bounding box center [537, 307] width 121 height 11
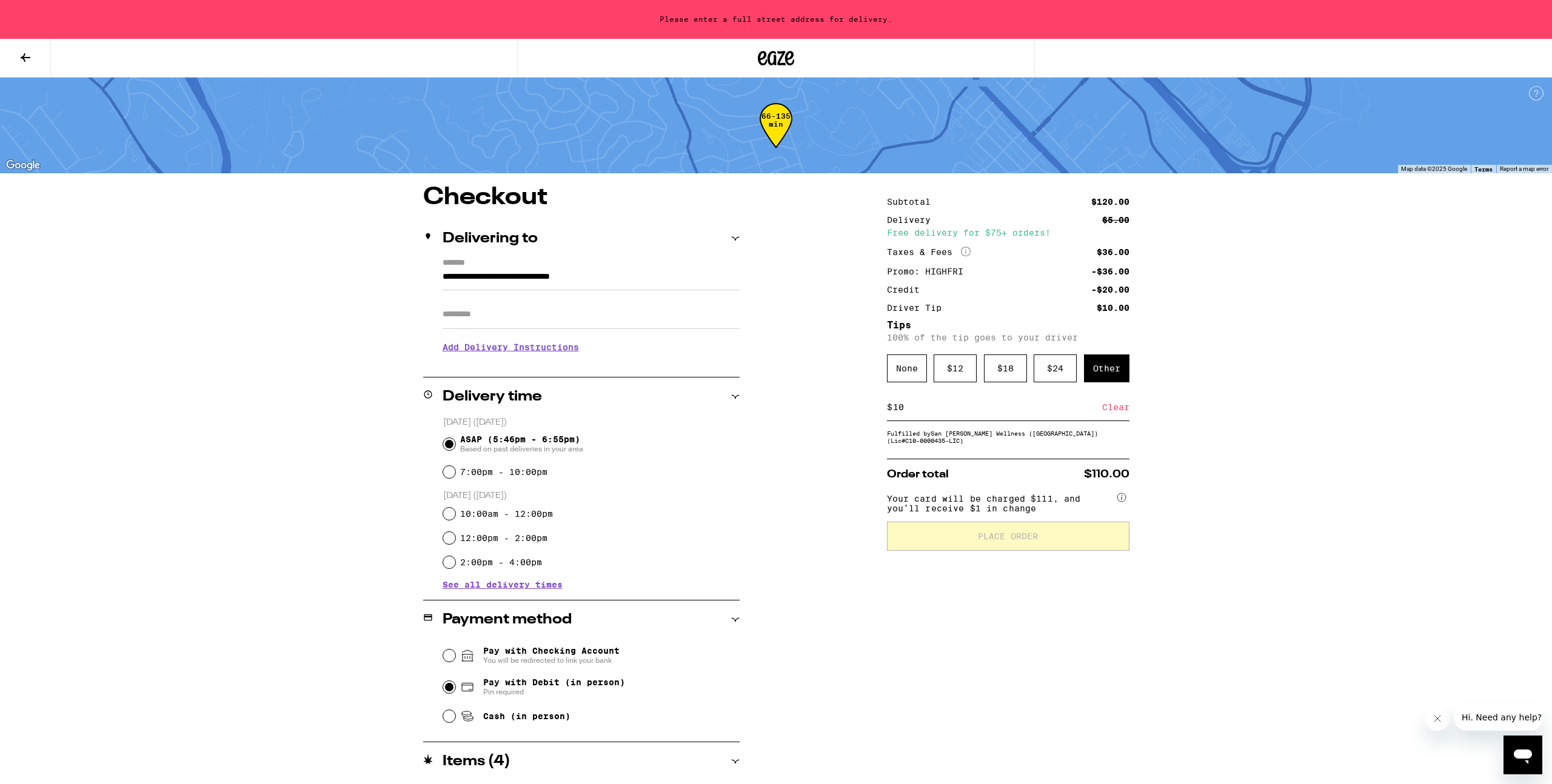
type input "**********"
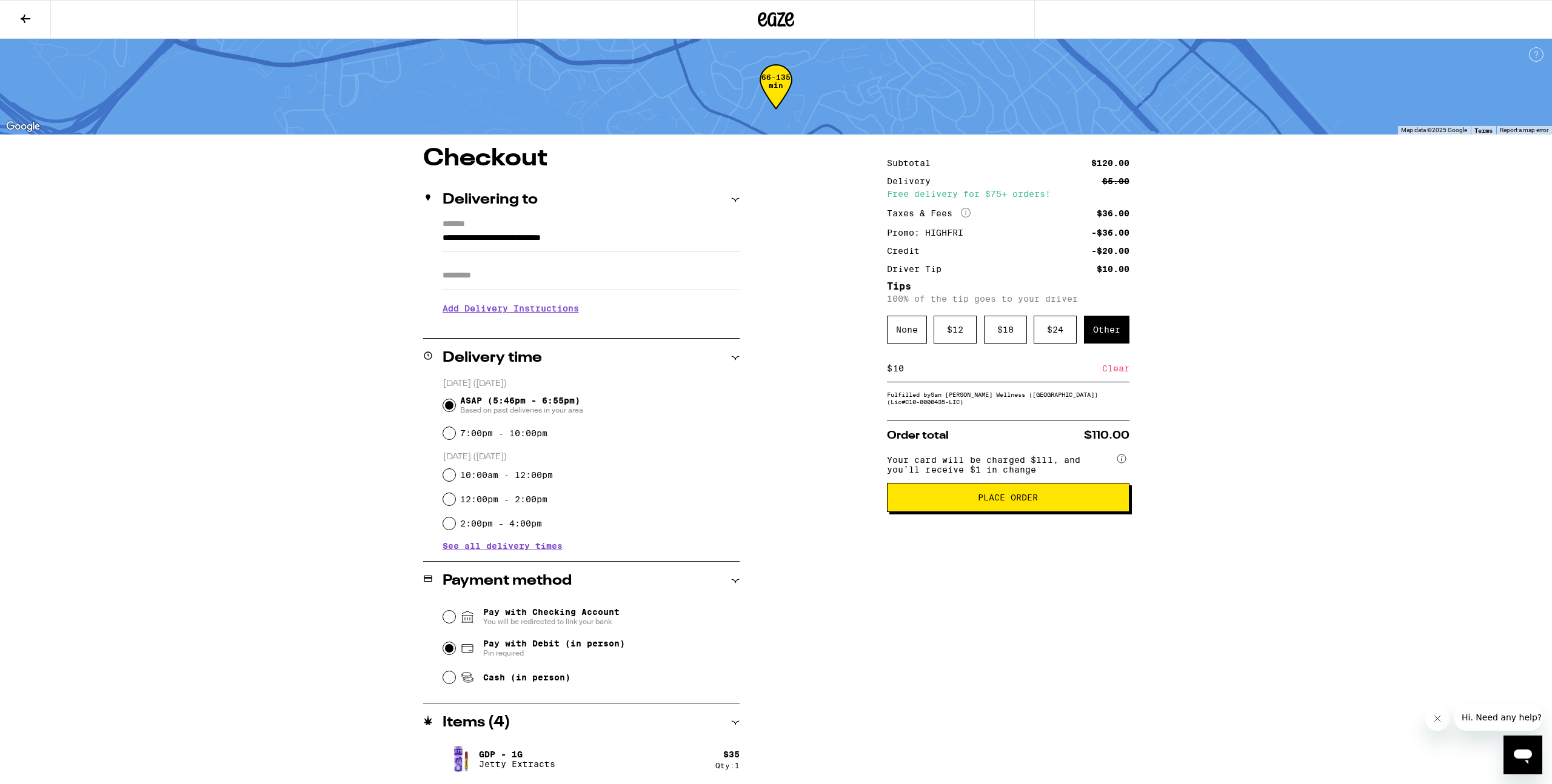
click at [993, 502] on span "Place Order" at bounding box center [1008, 497] width 60 height 8
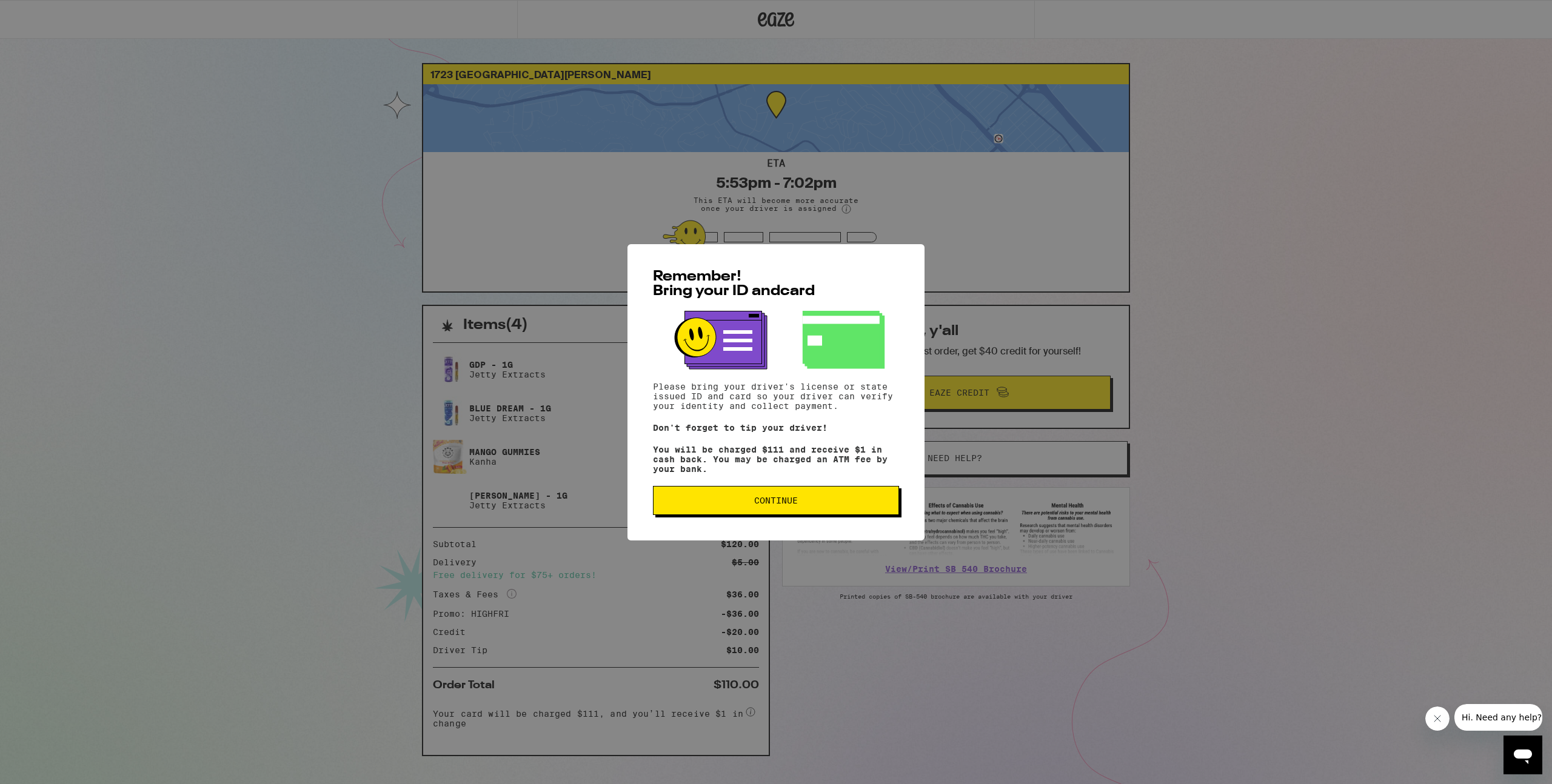
click at [747, 503] on span "Continue" at bounding box center [775, 500] width 225 height 8
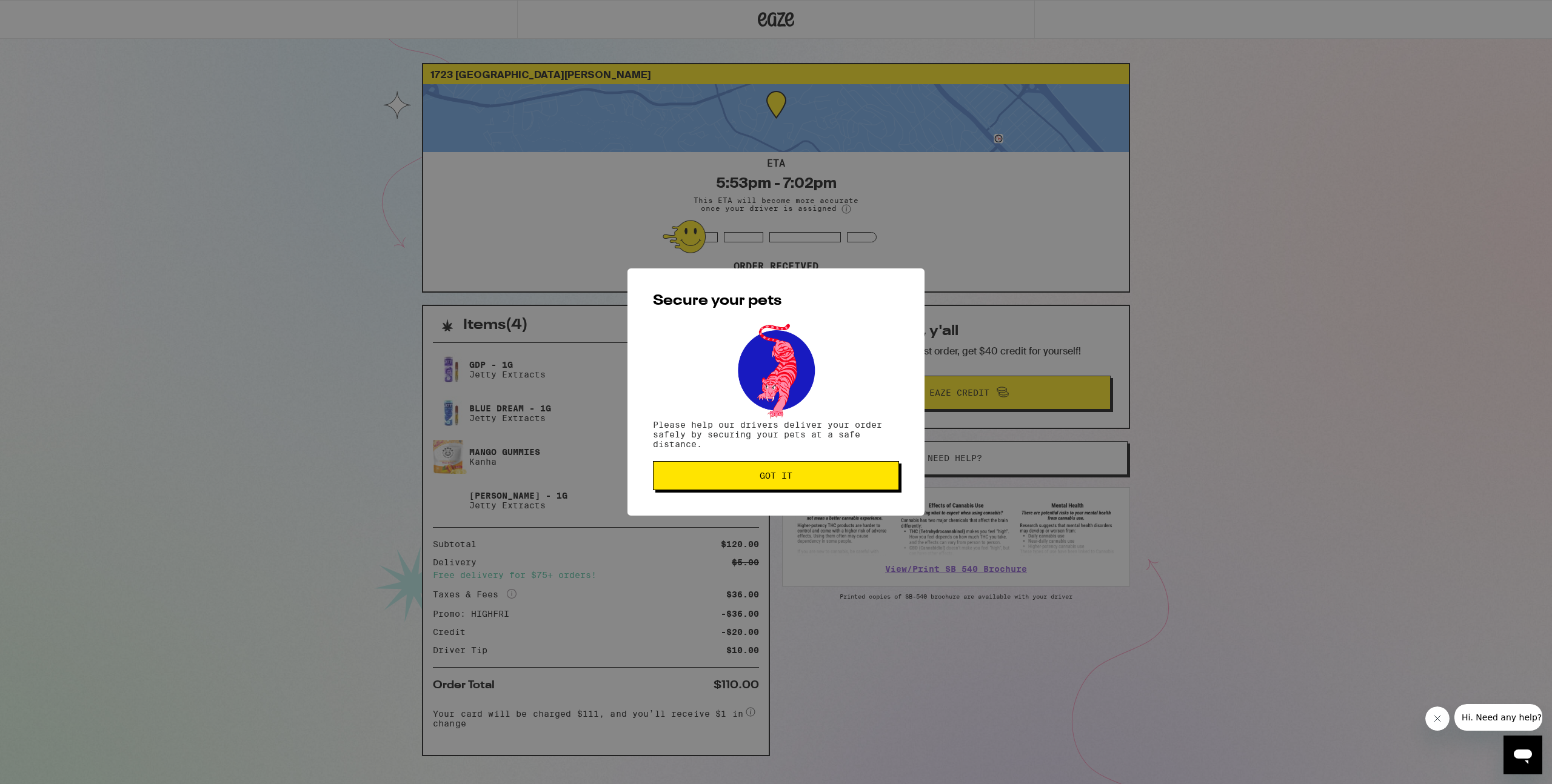
click at [753, 480] on span "Got it" at bounding box center [775, 476] width 225 height 8
